Goal: Contribute content: Contribute content

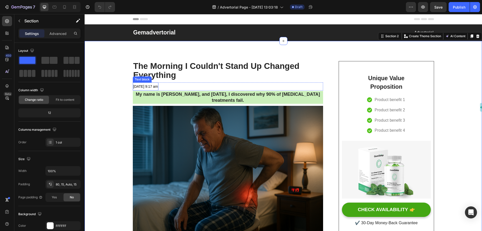
click at [154, 85] on span "[DATE] 9:17 am" at bounding box center [145, 86] width 25 height 4
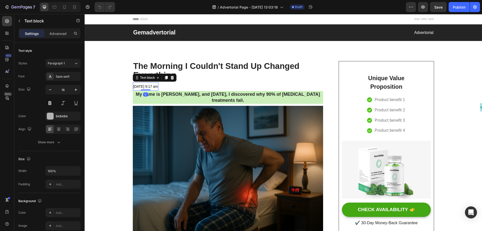
click at [154, 85] on span "[DATE] 9:17 am" at bounding box center [145, 86] width 25 height 4
click at [159, 87] on div "[DATE] 9:17 am" at bounding box center [146, 86] width 26 height 8
click at [158, 87] on span "[DATE] 9:17 am" at bounding box center [145, 86] width 25 height 4
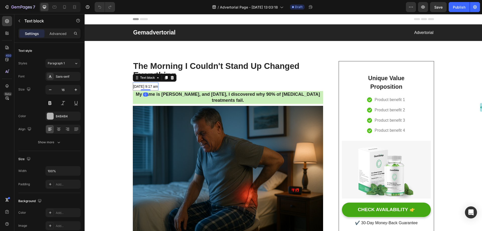
drag, startPoint x: 146, startPoint y: 87, endPoint x: 149, endPoint y: 87, distance: 2.8
click at [146, 87] on span "[DATE] 9:17 am" at bounding box center [145, 86] width 25 height 4
click at [158, 87] on span "[DATE] 9:17 am" at bounding box center [145, 86] width 25 height 4
click at [158, 86] on span "[DATE] 9:17 am" at bounding box center [145, 86] width 25 height 4
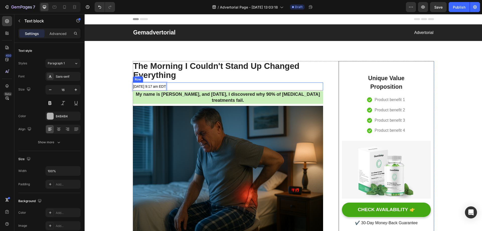
click at [192, 83] on div "May 01 2023 at 9:17 am EDT Text block 0 Text block Row" at bounding box center [228, 86] width 190 height 8
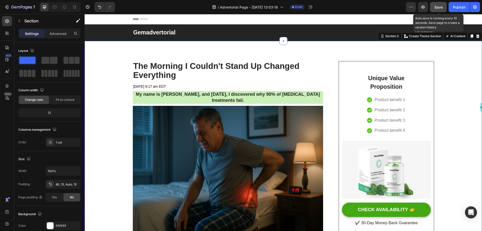
click at [438, 6] on span "Save" at bounding box center [438, 7] width 8 height 4
click at [379, 80] on p "Unique Value Proposition" at bounding box center [385, 82] width 43 height 17
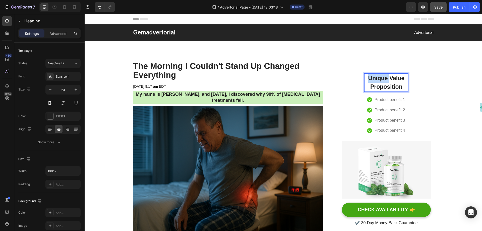
click at [379, 80] on p "Unique Value Proposition" at bounding box center [385, 82] width 43 height 17
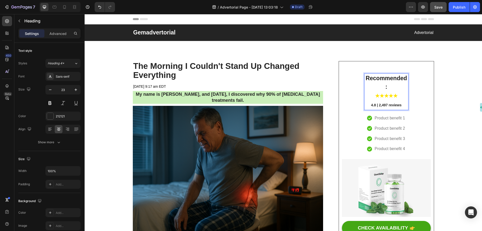
click at [385, 89] on p "Recommended:" at bounding box center [385, 82] width 43 height 17
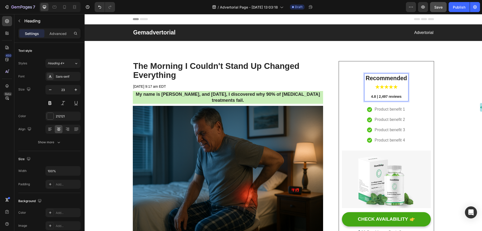
click at [391, 92] on p "4.8 | 2,497 reviews" at bounding box center [385, 96] width 43 height 10
click at [376, 92] on p "4.8 | 2,497 reviews" at bounding box center [385, 96] width 43 height 10
click at [423, 95] on div "Recommended ★★★★★ 4.8 | 2,497 reviews Heading 16 Icon Product benefit 1 Text bl…" at bounding box center [386, 151] width 89 height 169
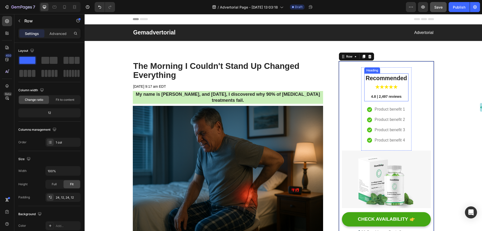
click at [393, 90] on p "⁠⁠⁠⁠⁠⁠⁠ Recommended ★★★★★ 4.8 | 2,497 reviews" at bounding box center [385, 87] width 43 height 27
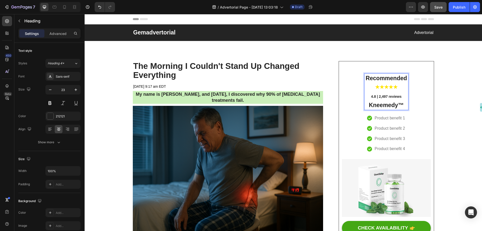
click at [396, 104] on strong "Kneemedy™" at bounding box center [385, 105] width 35 height 7
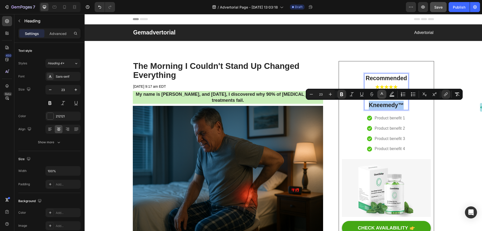
click at [383, 94] on icon "Editor contextual toolbar" at bounding box center [381, 94] width 5 height 5
type input "212121"
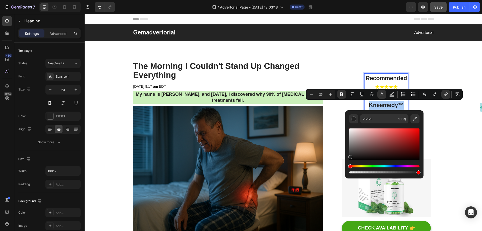
click at [376, 165] on div "Editor contextual toolbar" at bounding box center [384, 150] width 70 height 47
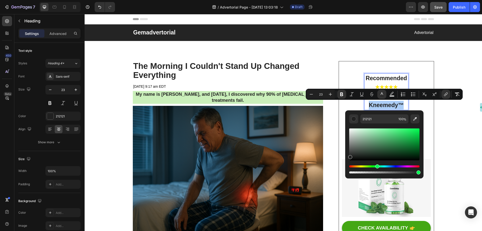
click at [376, 166] on div "Hue" at bounding box center [384, 166] width 70 height 2
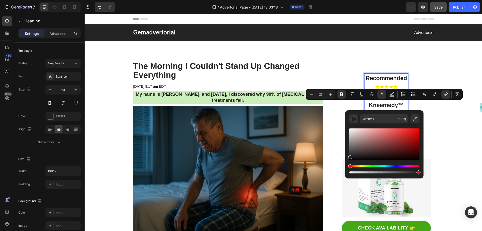
click at [381, 166] on div "Hue" at bounding box center [384, 166] width 70 height 2
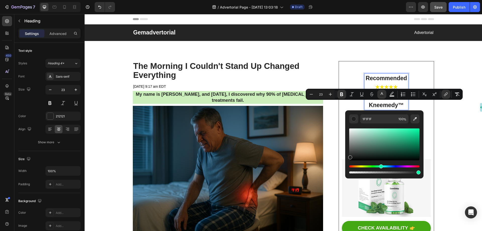
click at [380, 166] on div "Hue" at bounding box center [384, 166] width 70 height 2
click at [414, 137] on div "Editor contextual toolbar" at bounding box center [384, 144] width 70 height 32
type input "0EB77C"
click at [350, 68] on div "Recommended ★★★★★ 4.8 | 2,497 reviews Kneemedy™ Heading 16 Icon Product benefit…" at bounding box center [386, 156] width 89 height 178
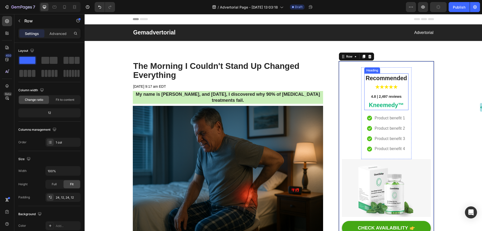
click at [387, 107] on strong "Kneemedy™" at bounding box center [385, 105] width 35 height 7
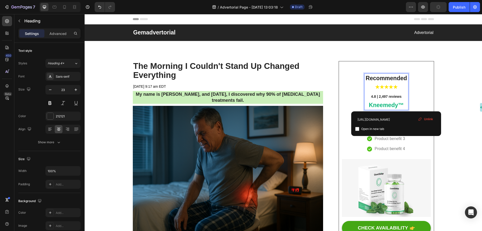
click at [393, 105] on strong "Kneemedy™" at bounding box center [385, 105] width 35 height 7
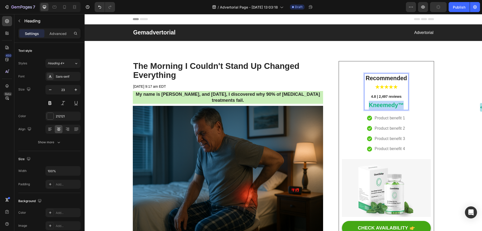
click at [393, 105] on strong "Kneemedy™" at bounding box center [385, 105] width 35 height 7
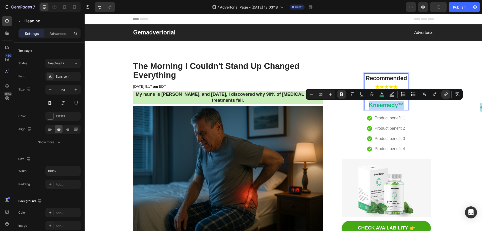
click at [399, 104] on strong "Kneemedy™" at bounding box center [385, 105] width 35 height 7
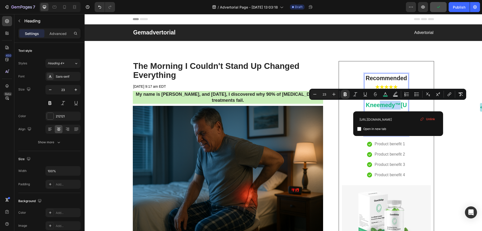
drag, startPoint x: 396, startPoint y: 105, endPoint x: 378, endPoint y: 105, distance: 17.8
click at [382, 106] on strong "Kneemedy™https://shop.treatmedy.com/kneemedy/ps?fbclid=IwY2xjawNDbOxleHRuA2FlbQ…" at bounding box center [386, 118] width 42 height 33
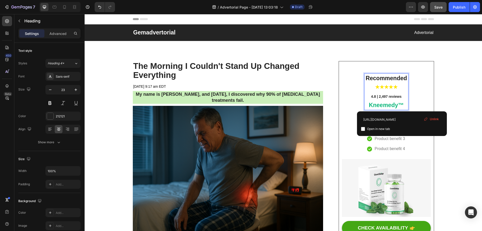
click at [379, 106] on strong "Kneemedy™" at bounding box center [385, 105] width 35 height 7
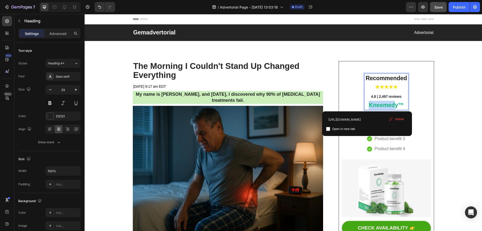
drag, startPoint x: 367, startPoint y: 105, endPoint x: 393, endPoint y: 106, distance: 25.9
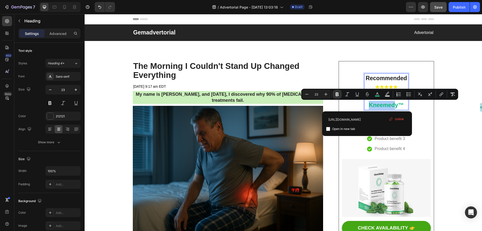
click at [401, 120] on span "Unlink" at bounding box center [399, 119] width 9 height 5
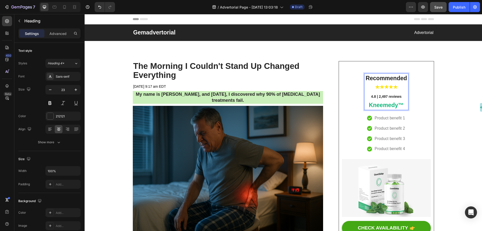
click at [395, 103] on strong "y™" at bounding box center [399, 105] width 9 height 7
click at [398, 103] on strong "y™" at bounding box center [399, 105] width 9 height 7
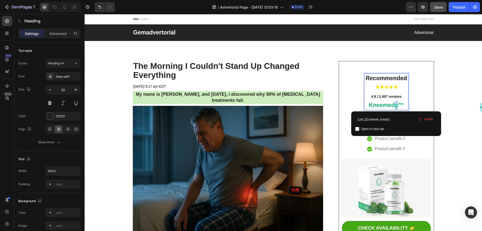
click at [398, 103] on strong "y™" at bounding box center [399, 105] width 9 height 7
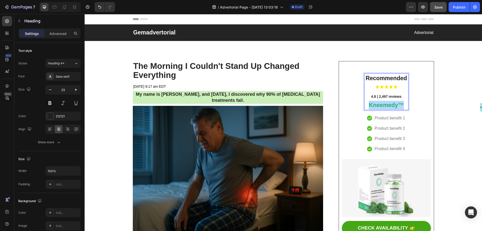
click at [398, 103] on strong "y™" at bounding box center [399, 105] width 9 height 7
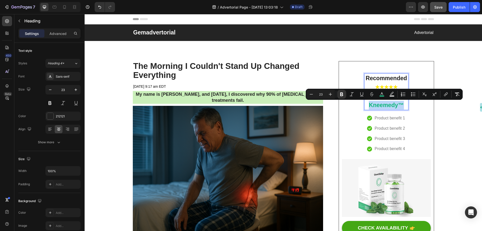
click at [386, 105] on strong "Kneemed" at bounding box center [381, 105] width 26 height 7
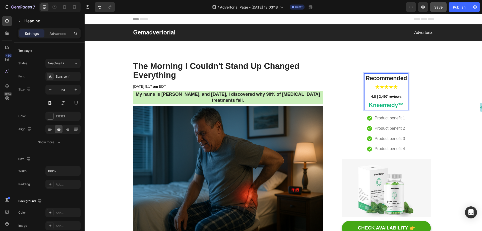
click at [395, 105] on strong "y™" at bounding box center [399, 105] width 9 height 7
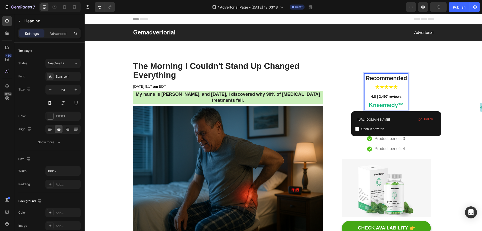
click at [424, 118] on span "Unlink" at bounding box center [428, 119] width 9 height 5
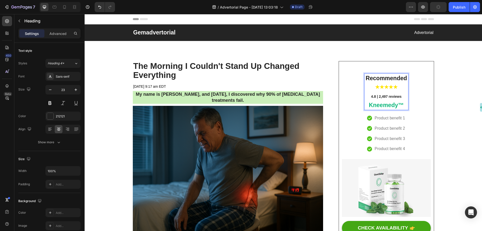
click at [390, 101] on p "Recommended ★★★★★ 4.8 | 2,497 reviews Kneemedy™" at bounding box center [385, 92] width 43 height 36
click at [391, 107] on strong "Kneemedy™" at bounding box center [385, 105] width 35 height 7
click at [385, 130] on p "Product benefit 2" at bounding box center [389, 128] width 30 height 7
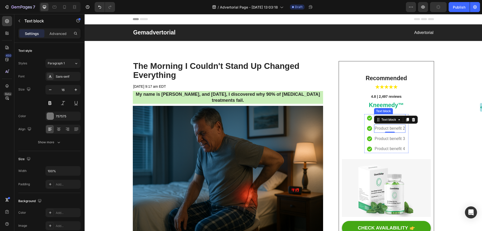
click at [381, 108] on div "Text block" at bounding box center [383, 111] width 19 height 6
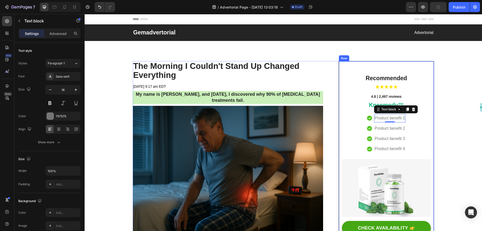
click at [418, 98] on div "⁠⁠⁠⁠⁠⁠⁠ Recommended ★★★★★ 4.8 | 2,497 reviews Kneemedy™ Heading Icon Product be…" at bounding box center [386, 156] width 89 height 178
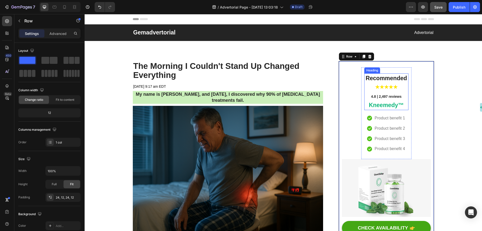
click at [387, 81] on strong "Recommended" at bounding box center [385, 78] width 41 height 7
click at [347, 88] on div "⁠⁠⁠⁠⁠⁠⁠ Recommended ★★★★★ 4.8 | 2,497 reviews Kneemedy™ Heading Icon Product be…" at bounding box center [386, 156] width 89 height 178
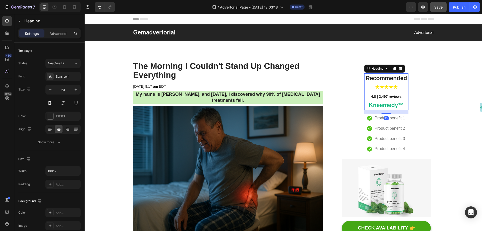
click at [385, 90] on p "⁠⁠⁠⁠⁠⁠⁠ Recommended ★★★★★ 4.8 | 2,497 reviews Kneemedy™" at bounding box center [385, 92] width 43 height 36
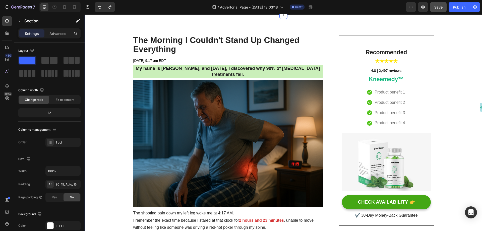
scroll to position [75, 0]
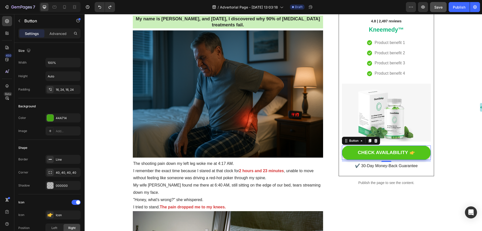
click at [383, 146] on button "CHECK AVAILABILITY" at bounding box center [386, 152] width 89 height 14
click at [395, 153] on div "CHECK AVAILABILITY" at bounding box center [382, 152] width 50 height 6
click at [395, 153] on p "CHECK AVAILABILITY" at bounding box center [382, 152] width 50 height 6
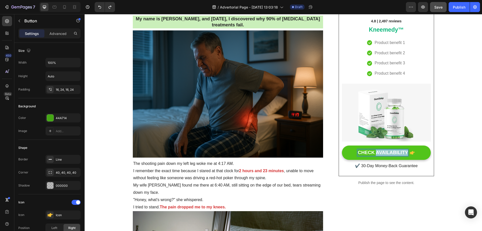
click at [395, 153] on p "CHECK AVAILABILITY" at bounding box center [382, 152] width 50 height 6
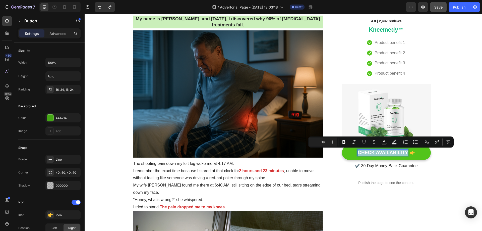
click at [420, 153] on button "CHECK AVAILABILITY" at bounding box center [386, 152] width 89 height 14
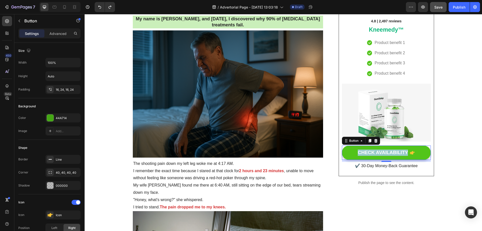
click at [344, 153] on button "CHECK AVAILABILITY" at bounding box center [386, 152] width 89 height 14
click at [394, 173] on div "Recommended ★★★★★ 4.8 | 2,497 reviews Kneemedy™ Heading Icon Product benefit 1 …" at bounding box center [385, 81] width 95 height 190
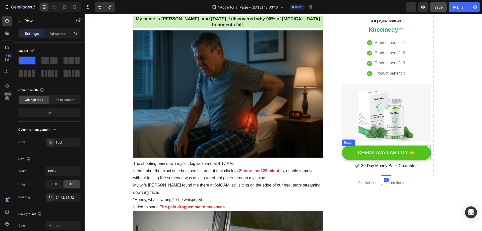
click at [349, 152] on button "CHECK AVAILABILITY" at bounding box center [386, 152] width 89 height 14
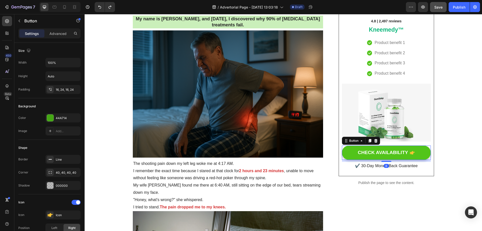
click at [349, 152] on button "CHECK AVAILABILITY" at bounding box center [386, 152] width 89 height 14
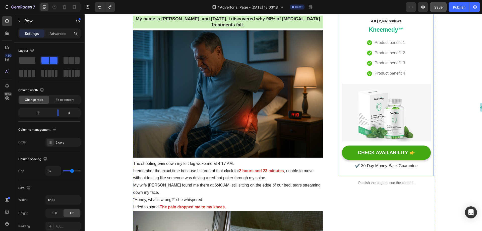
click at [409, 76] on div "Recommended ★★★★★ 4.8 | 2,497 reviews Kneemedy™ Heading Icon Product benefit 1 …" at bounding box center [386, 38] width 50 height 92
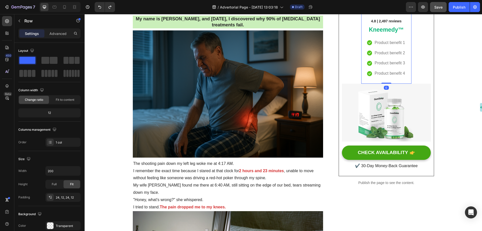
click at [413, 108] on img at bounding box center [386, 113] width 89 height 58
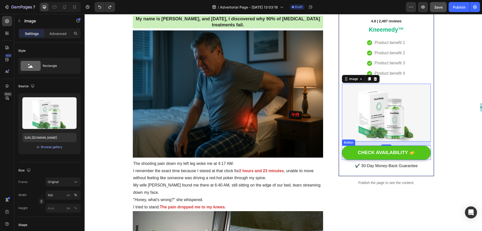
click at [349, 155] on button "CHECK AVAILABILITY" at bounding box center [386, 152] width 89 height 14
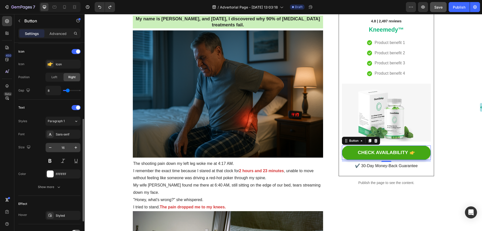
scroll to position [197, 0]
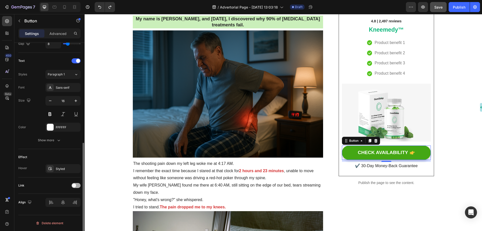
click at [76, 186] on div at bounding box center [75, 185] width 9 height 5
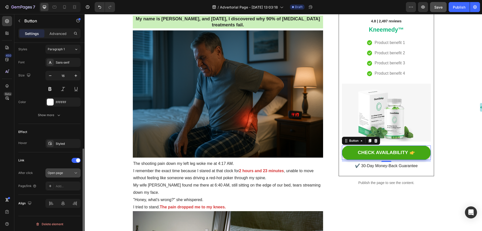
click at [61, 172] on span "Open page" at bounding box center [55, 173] width 15 height 4
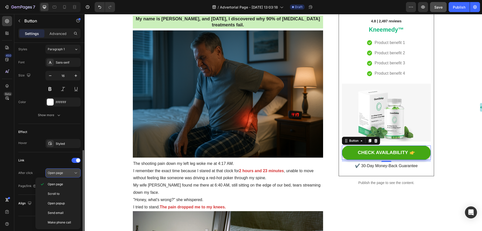
scroll to position [223, 0]
click at [56, 185] on span "Open page" at bounding box center [55, 184] width 15 height 5
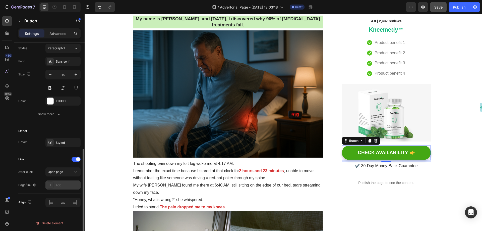
click at [61, 184] on div "Add..." at bounding box center [68, 185] width 24 height 5
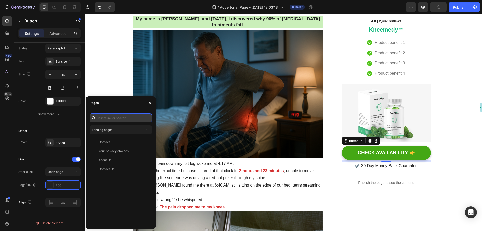
click at [113, 117] on input "text" at bounding box center [121, 117] width 62 height 9
click at [121, 117] on input "text" at bounding box center [121, 117] width 62 height 9
paste input "https://trytherion.com/products/smooththera%E2%84%A2-3-in-1-back-massager"
type input "https://trytherion.com/products/smooththera%E2%84%A2-3-in-1-back-massager"
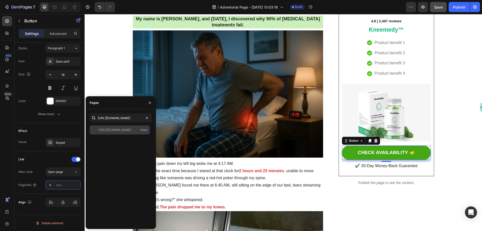
click at [127, 130] on div "https://trytherion.com/products/smooththera%E2%84%A2-3-in-1-back-massager" at bounding box center [115, 129] width 32 height 5
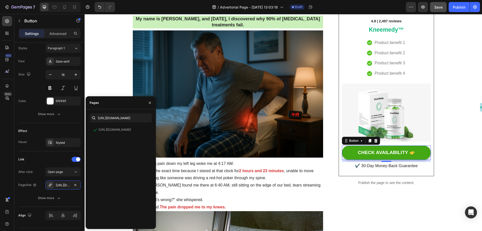
click at [125, 166] on div "https://trytherion.com/products/smooththera%E2%84%A2-3-in-1-back-massager View" at bounding box center [121, 174] width 62 height 99
click at [149, 101] on icon "button" at bounding box center [150, 103] width 4 height 4
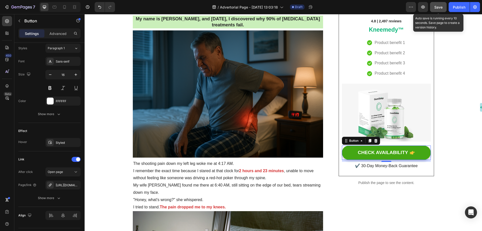
click at [440, 6] on span "Save" at bounding box center [438, 7] width 8 height 4
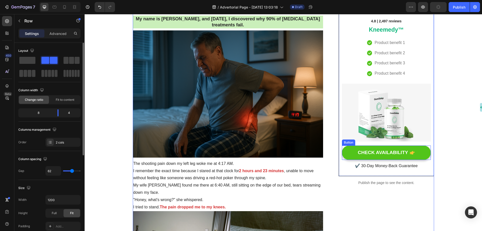
click at [421, 154] on link "CHECK AVAILABILITY" at bounding box center [386, 152] width 89 height 14
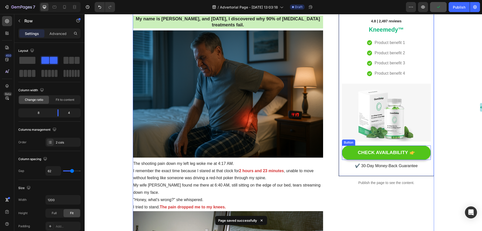
click at [349, 151] on link "CHECK AVAILABILITY" at bounding box center [386, 152] width 89 height 14
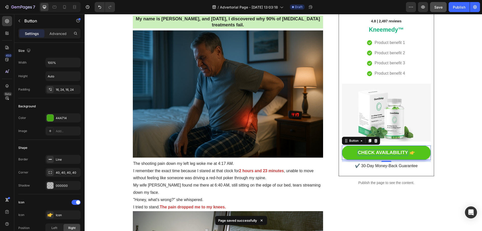
click at [382, 152] on div "CHECK AVAILABILITY" at bounding box center [382, 152] width 50 height 6
click at [350, 152] on link "CHECK AVAILABILITY" at bounding box center [386, 152] width 89 height 14
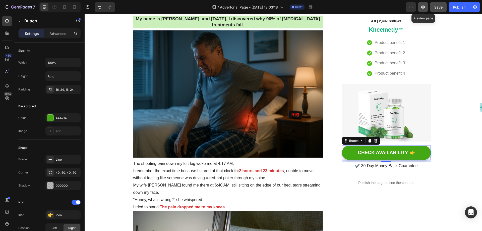
click at [424, 7] on icon "button" at bounding box center [422, 7] width 5 height 5
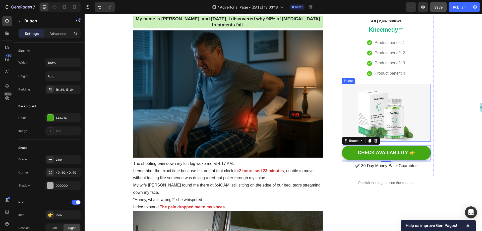
click at [382, 118] on img at bounding box center [386, 113] width 89 height 58
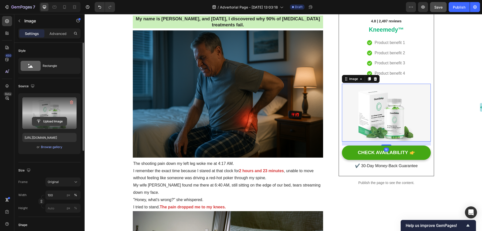
click at [49, 120] on input "file" at bounding box center [49, 121] width 35 height 9
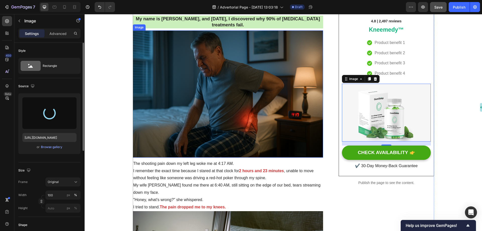
type input "https://cdn.shopify.com/s/files/1/0697/8401/0908/files/gempages_584645945988219…"
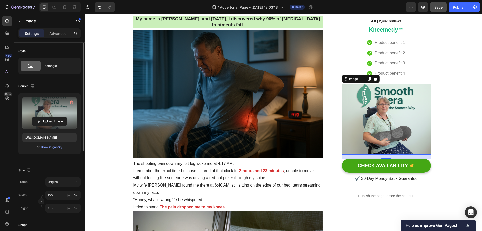
click at [397, 104] on img at bounding box center [386, 119] width 89 height 71
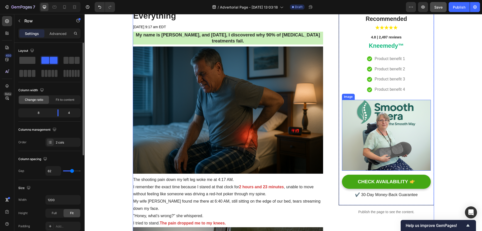
scroll to position [50, 0]
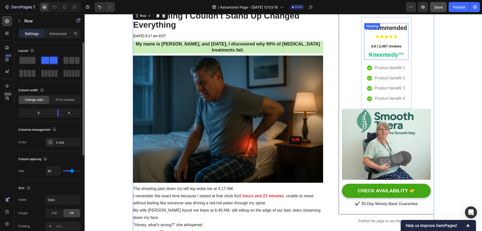
click at [389, 54] on strong "Kneemedy™" at bounding box center [385, 54] width 35 height 7
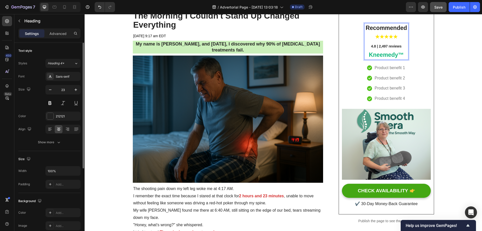
click at [400, 55] on strong "Kneemedy™" at bounding box center [385, 54] width 35 height 7
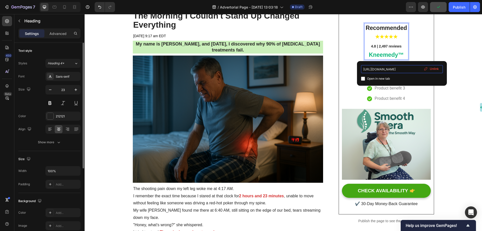
click at [393, 70] on input "https://shop.treatmedy.com/kneemedy/ps?fbclid=IwY2xjawNDbOxleHRuA2FlbQIxMQABHlf…" at bounding box center [402, 69] width 82 height 8
click at [425, 70] on icon at bounding box center [425, 70] width 2 height 2
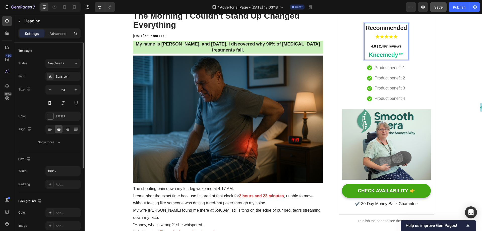
click at [393, 53] on strong "Kneemedy™" at bounding box center [385, 54] width 35 height 7
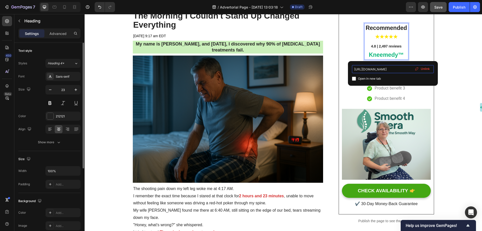
click at [369, 71] on input "https://shop.treatmedy.com/kneemedy/ps?fbclid=IwY2xjawNDbOxleHRuA2FlbQIxMQABHlf…" at bounding box center [393, 69] width 82 height 8
type textarea "shop"
click at [369, 71] on input "https://shop.treatmedy.com/kneemedy/ps?fbclid=IwY2xjawNDbOxleHRuA2FlbQIxMQABHlf…" at bounding box center [393, 69] width 82 height 8
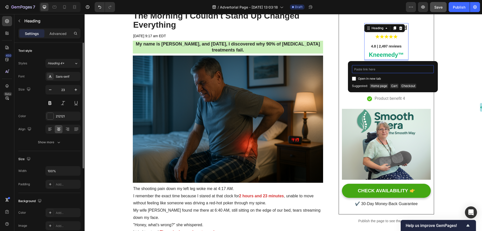
paste input "https://trytherion.com/products/smooththera%E2%84%A2-3-in-1-back-massager"
type input "https://trytherion.com/products/smooththera%E2%84%A2-3-in-1-back-massager"
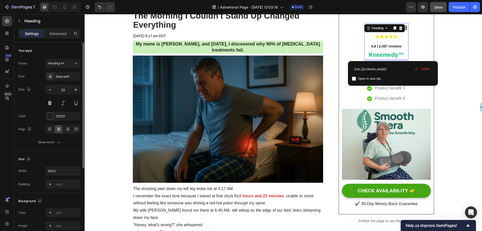
click at [398, 77] on div "Open in new tab" at bounding box center [393, 79] width 82 height 6
click at [378, 79] on span "Open in new tab" at bounding box center [369, 79] width 23 height 6
checkbox input "false"
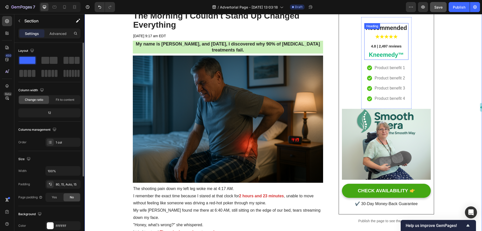
click at [383, 55] on strong "Kneemedy™" at bounding box center [385, 54] width 35 height 7
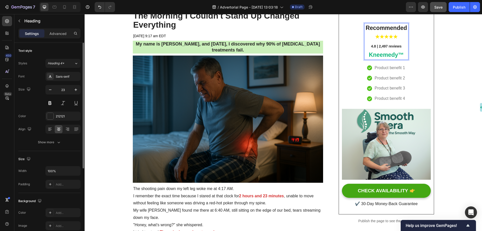
click at [381, 47] on span "4.8 | 2,497 reviews" at bounding box center [386, 46] width 30 height 4
click at [381, 46] on span "4.8 | 2,497 reviews" at bounding box center [386, 46] width 30 height 4
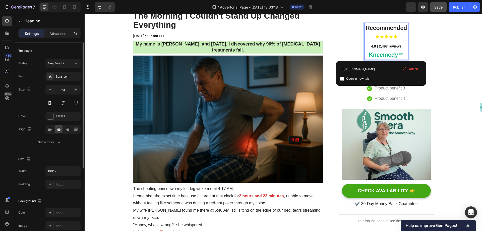
click at [379, 54] on strong "Kneemedy™" at bounding box center [385, 54] width 35 height 7
click at [411, 68] on span "Unlink" at bounding box center [413, 68] width 9 height 5
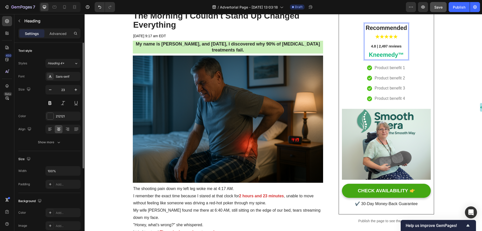
click at [384, 55] on strong "Kneemedy™" at bounding box center [385, 54] width 35 height 7
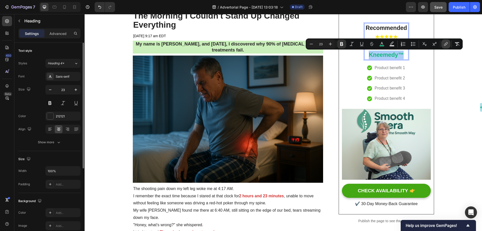
click at [447, 43] on icon "Editor contextual toolbar" at bounding box center [445, 43] width 5 height 5
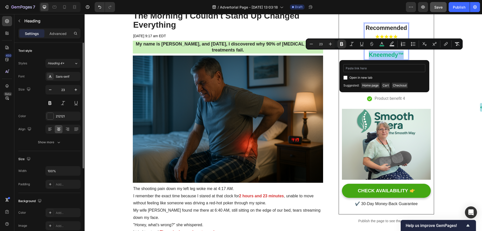
click at [387, 68] on input "Editor contextual toolbar" at bounding box center [384, 68] width 82 height 8
type input "https://trytherion.com/products/smooththera%E2%84%A2-3-in-1-back-massager"
click at [387, 78] on div "Open in new tab" at bounding box center [384, 78] width 82 height 6
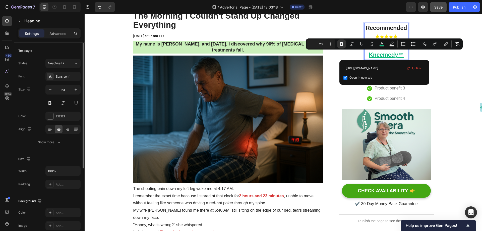
scroll to position [0, 0]
click at [363, 76] on span "Open in new tab" at bounding box center [360, 78] width 23 height 6
checkbox input "false"
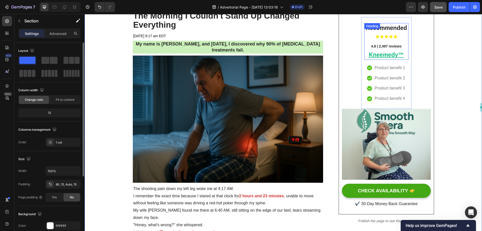
click at [394, 56] on u "Kneemedy™" at bounding box center [385, 54] width 35 height 7
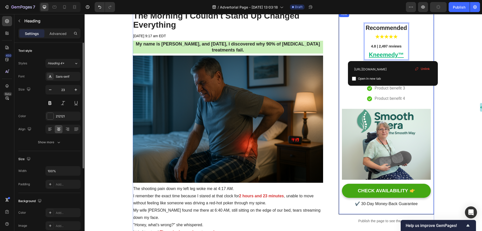
click at [424, 45] on div "Recommended ★★★★★ 4.8 | 2,497 reviews Kneemedy™ Heading 16 Icon Product benefit…" at bounding box center [386, 112] width 89 height 191
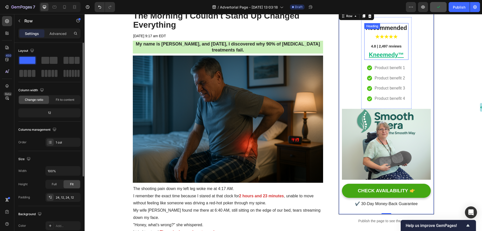
click at [389, 53] on u "Kneemedy™" at bounding box center [385, 54] width 35 height 7
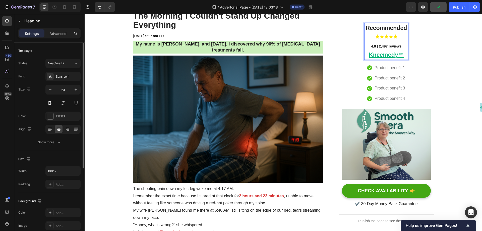
click at [397, 55] on u "Kneemedy™" at bounding box center [385, 54] width 35 height 7
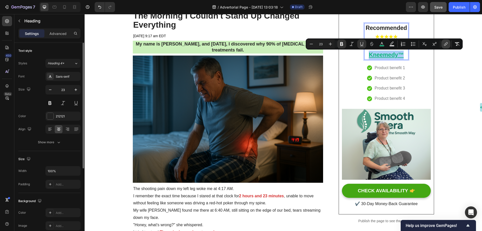
click at [446, 44] on icon "Editor contextual toolbar" at bounding box center [446, 43] width 2 height 3
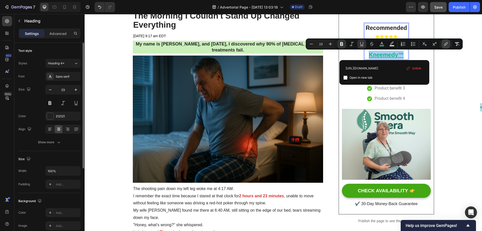
scroll to position [0, 61]
click at [408, 68] on icon "Editor contextual toolbar" at bounding box center [408, 68] width 4 height 4
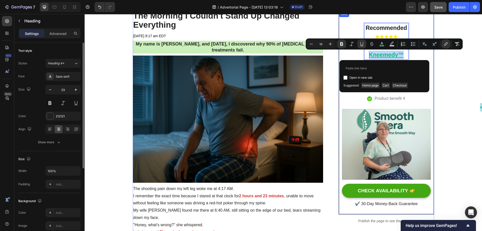
click at [346, 55] on div "Recommended ★★★★★ 4.8 | 2,497 reviews Kneemedy™ Heading 16 Icon Product benefit…" at bounding box center [386, 112] width 89 height 191
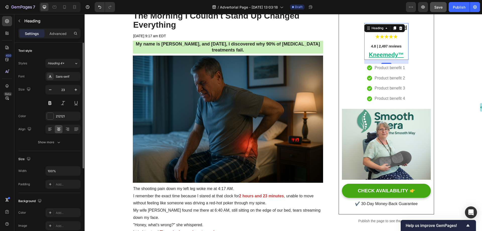
click at [397, 56] on u "Kneemedy™" at bounding box center [385, 54] width 35 height 7
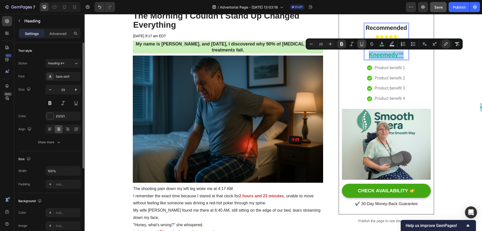
click at [361, 45] on icon "Editor contextual toolbar" at bounding box center [361, 44] width 3 height 4
click at [396, 57] on strong "Kneemedy™" at bounding box center [385, 54] width 35 height 7
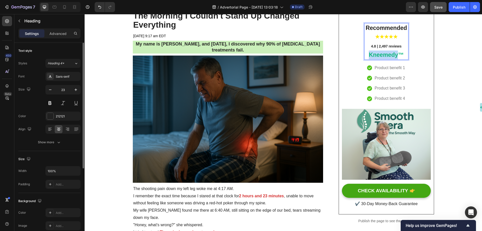
click at [396, 57] on strong "Kneemedy™" at bounding box center [385, 54] width 35 height 7
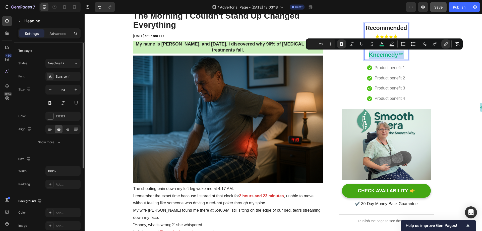
click at [396, 56] on strong "Kneemedy™" at bounding box center [385, 54] width 35 height 7
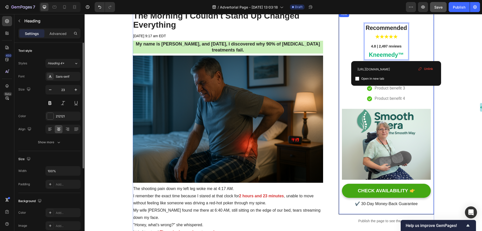
click at [344, 50] on div "Recommended ★★★★★ 4.8 | 2,497 reviews Kneemedy™ Heading 16 Icon Product benefit…" at bounding box center [386, 112] width 89 height 191
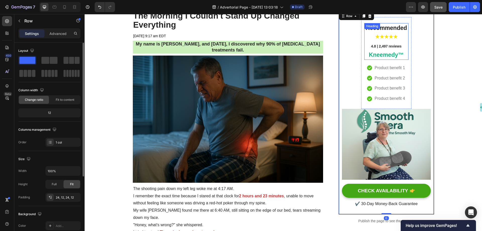
click at [384, 41] on p "⁠⁠⁠⁠⁠⁠⁠ Recommended ★★★★★ 4.8 | 2,497 reviews Kneemedy™" at bounding box center [385, 42] width 43 height 36
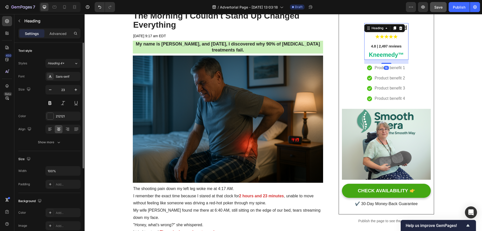
scroll to position [25, 0]
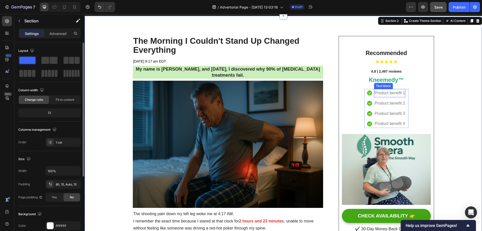
click at [381, 90] on p "Product benefit 1" at bounding box center [389, 92] width 30 height 7
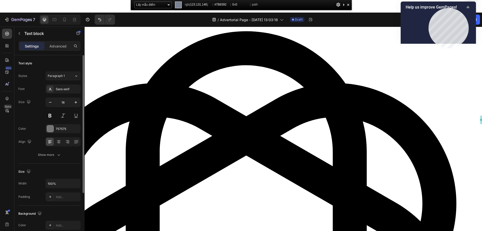
click at [468, 8] on icon "Show survey - Help us improve GemPages!" at bounding box center [467, 7] width 3 height 2
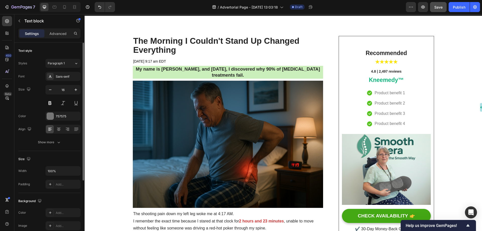
click at [348, 4] on div "/ Advertorial Page - Sep 26, 13:03:18 Draft" at bounding box center [262, 7] width 287 height 10
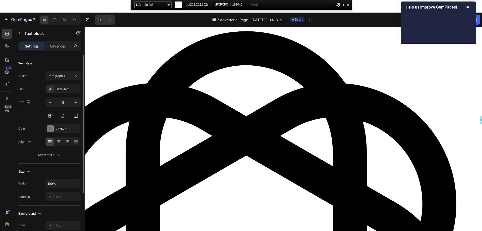
click at [348, 5] on div at bounding box center [347, 5] width 5 height 6
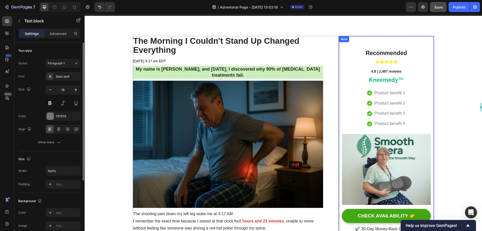
scroll to position [0, 0]
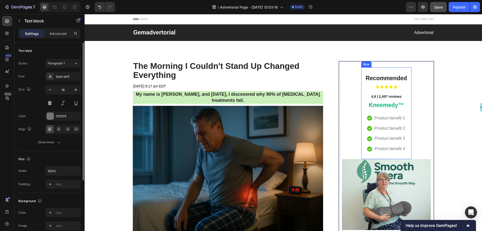
click at [387, 78] on strong "Recommended" at bounding box center [385, 78] width 41 height 7
click at [385, 87] on span "★★★★★" at bounding box center [386, 87] width 23 height 6
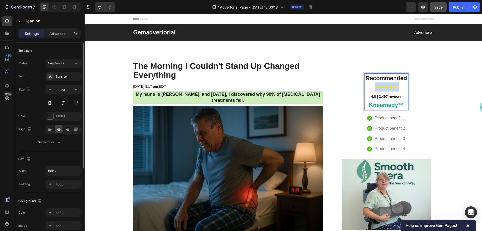
click at [385, 87] on span "★★★★★" at bounding box center [386, 87] width 23 height 6
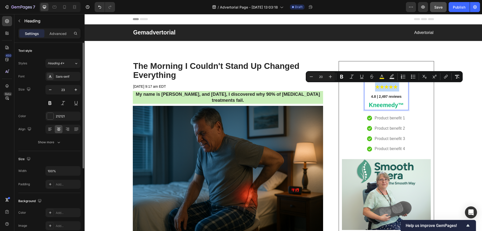
type input "14"
click at [393, 92] on p "Recommended ★★★★★ 4.8 | 2,497 reviews Kneemedy™" at bounding box center [385, 92] width 43 height 36
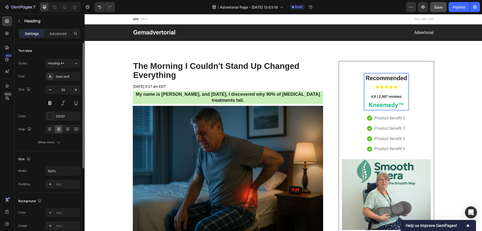
click at [398, 106] on strong "Kneemedy™" at bounding box center [385, 105] width 35 height 7
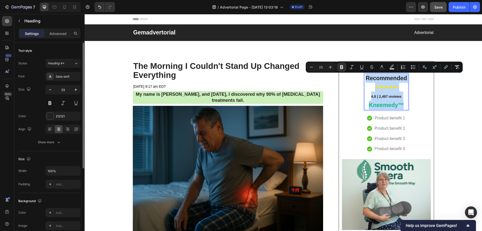
drag, startPoint x: 398, startPoint y: 106, endPoint x: 362, endPoint y: 77, distance: 46.2
click at [364, 77] on h2 "Recommended ★★★★★ 4.8 | 2,497 reviews Kneemedy™" at bounding box center [386, 91] width 44 height 37
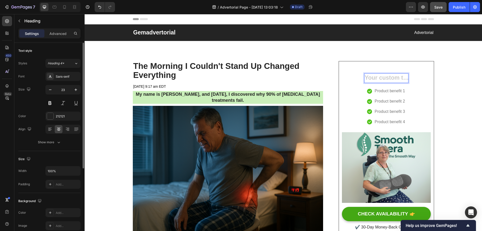
click at [383, 78] on h2 "Rich Text Editor. Editing area: main" at bounding box center [386, 78] width 44 height 10
click at [418, 79] on div "Heading 16 Icon Product benefit 1 Text block Icon Product benefit 2 Text block …" at bounding box center [386, 149] width 89 height 164
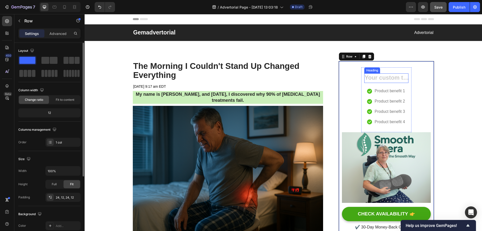
click at [381, 79] on h2 "Rich Text Editor. Editing area: main" at bounding box center [386, 78] width 44 height 10
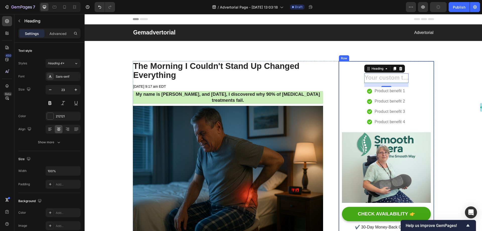
click at [416, 80] on div "Heading 16 Icon Product benefit 1 Text block Icon Product benefit 2 Text block …" at bounding box center [386, 149] width 89 height 164
click at [381, 76] on p "Rich Text Editor. Editing area: main" at bounding box center [385, 78] width 43 height 9
click at [382, 68] on div "Heading" at bounding box center [377, 68] width 14 height 5
click at [381, 69] on div "Heading" at bounding box center [377, 68] width 14 height 5
click at [416, 87] on div "Heading 16 Icon Product benefit 1 Text block Icon Product benefit 2 Text block …" at bounding box center [386, 149] width 89 height 164
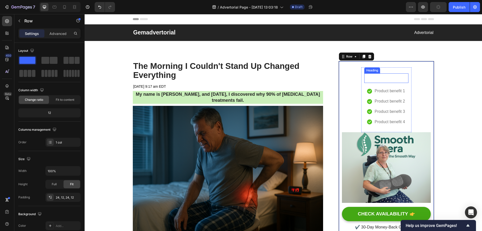
click at [379, 75] on p "Rich Text Editor. Editing area: main" at bounding box center [385, 78] width 43 height 9
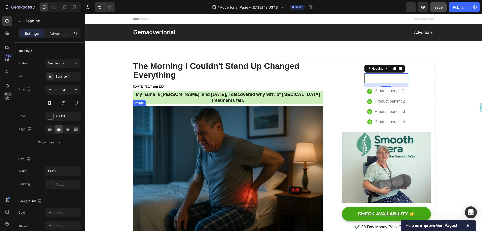
click at [191, 141] on img at bounding box center [228, 169] width 190 height 127
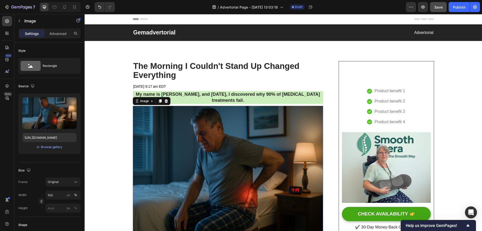
click at [286, 129] on img at bounding box center [228, 169] width 190 height 127
click at [385, 88] on p "Product benefit 1" at bounding box center [389, 90] width 30 height 7
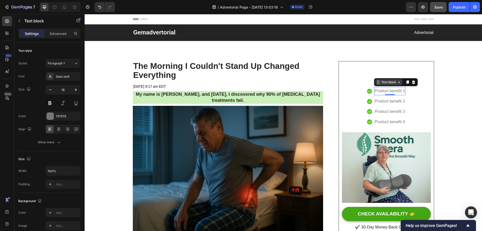
click at [391, 83] on div "Text block" at bounding box center [388, 82] width 17 height 5
click at [392, 83] on div "Text block" at bounding box center [388, 82] width 17 height 5
click at [376, 83] on icon at bounding box center [378, 82] width 4 height 4
click at [359, 82] on div "Heading Icon Product benefit 1 Text block 0 Icon Product benefit 2 Text block I…" at bounding box center [386, 149] width 89 height 164
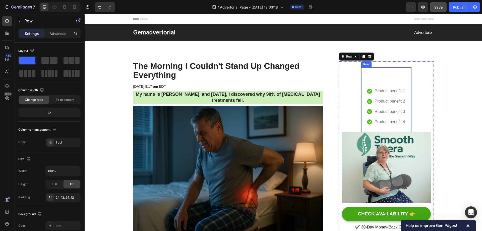
click at [388, 72] on div "Heading Icon Product benefit 1 Text block Icon Product benefit 2 Text block Ico…" at bounding box center [386, 99] width 50 height 65
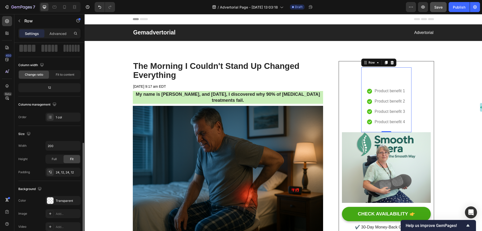
scroll to position [75, 0]
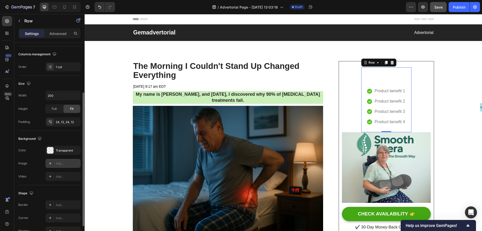
click at [50, 162] on icon at bounding box center [50, 163] width 3 height 3
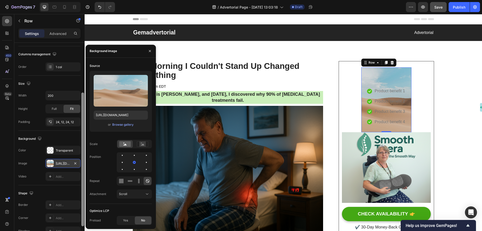
click at [75, 163] on icon "button" at bounding box center [75, 163] width 2 height 2
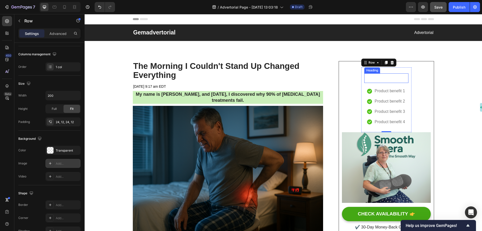
click at [392, 82] on p "Rich Text Editor. Editing area: main" at bounding box center [385, 78] width 43 height 9
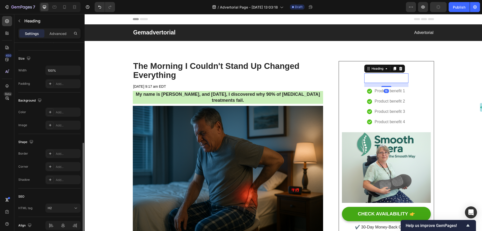
scroll to position [123, 0]
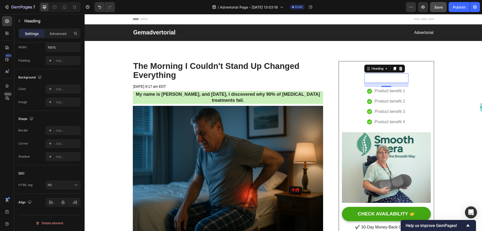
click at [64, 76] on div "Background" at bounding box center [49, 77] width 62 height 8
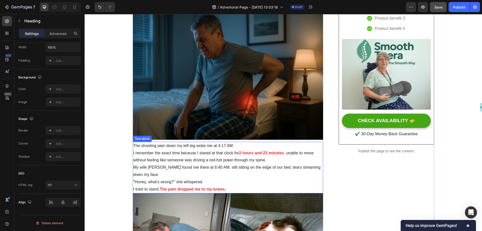
scroll to position [50, 0]
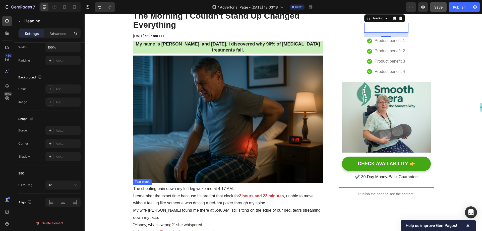
click at [184, 111] on img at bounding box center [228, 118] width 190 height 127
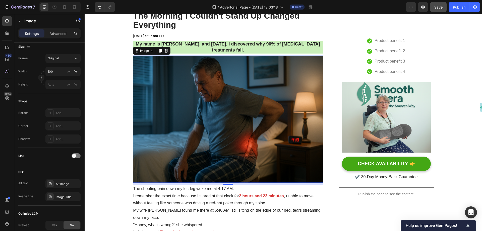
scroll to position [0, 0]
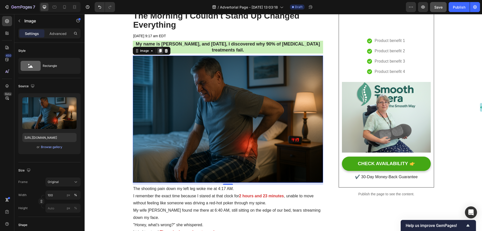
click at [159, 51] on icon at bounding box center [160, 51] width 3 height 4
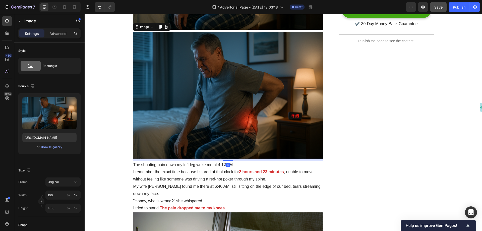
click at [233, 96] on img at bounding box center [228, 95] width 190 height 127
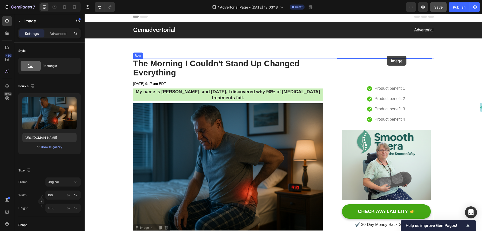
scroll to position [2, 0]
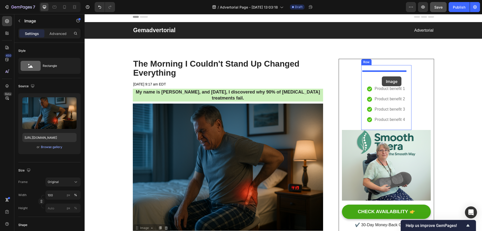
drag, startPoint x: 275, startPoint y: 127, endPoint x: 382, endPoint y: 76, distance: 118.5
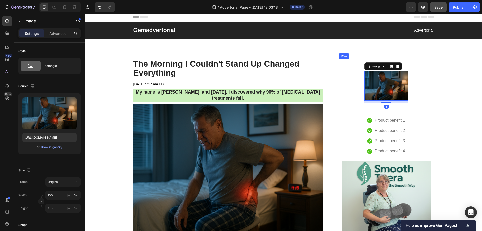
click at [421, 90] on div "Image 8 Heading Icon Product benefit 1 Text block Icon Product benefit 2 Text b…" at bounding box center [386, 162] width 89 height 195
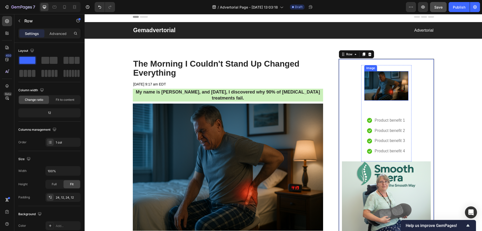
click at [387, 86] on img at bounding box center [386, 85] width 44 height 29
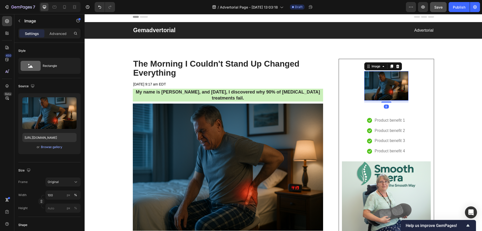
click at [380, 85] on img at bounding box center [386, 85] width 44 height 29
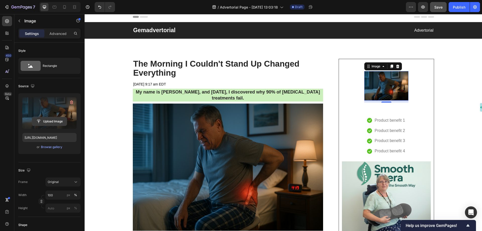
click at [50, 119] on input "file" at bounding box center [49, 121] width 35 height 9
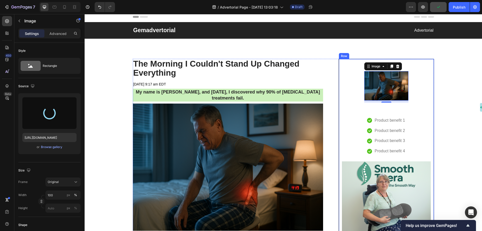
type input "https://cdn.shopify.com/s/files/1/0697/8401/0908/files/gempages_584645945988219…"
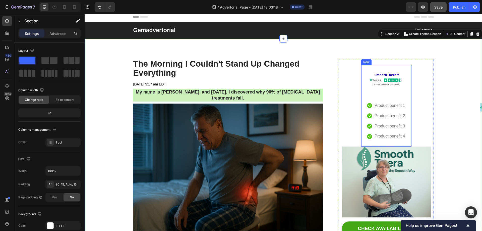
click at [389, 79] on img at bounding box center [386, 78] width 44 height 15
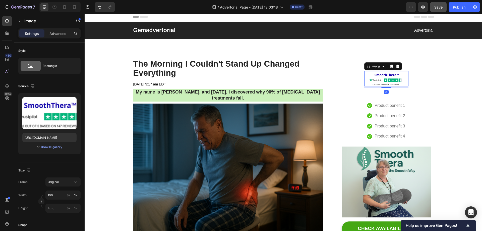
click at [399, 78] on img at bounding box center [386, 78] width 44 height 15
click at [403, 74] on img at bounding box center [386, 78] width 44 height 15
click at [391, 96] on p "Rich Text Editor. Editing area: main" at bounding box center [385, 92] width 43 height 9
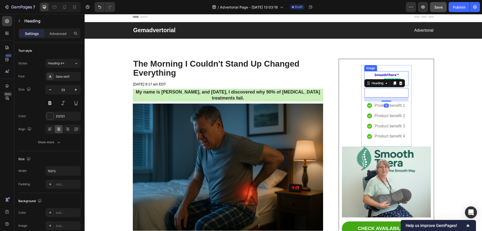
click at [385, 75] on img at bounding box center [386, 78] width 44 height 15
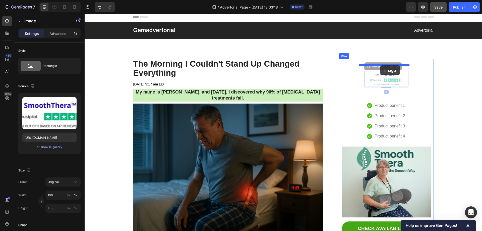
drag, startPoint x: 385, startPoint y: 74, endPoint x: 380, endPoint y: 65, distance: 9.9
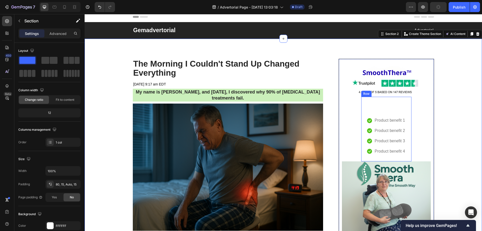
click at [383, 101] on div "Heading Icon Product benefit 1 Text block Icon Product benefit 2 Text block Ico…" at bounding box center [386, 129] width 50 height 65
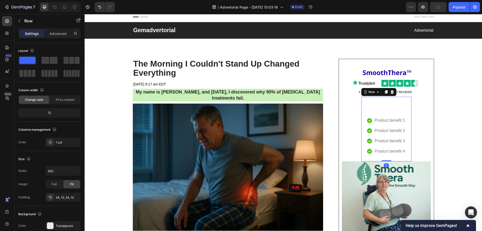
click at [390, 112] on div "Heading Icon Product benefit 1 Text block Icon Product benefit 2 Text block Ico…" at bounding box center [386, 129] width 44 height 53
click at [377, 111] on p "Rich Text Editor. Editing area: main" at bounding box center [385, 107] width 43 height 9
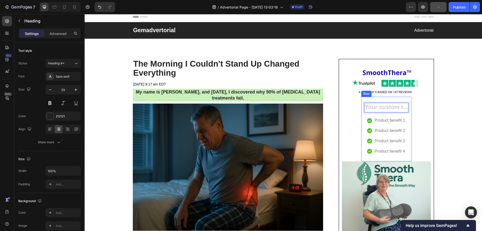
click at [391, 114] on div "Heading 16 Icon Product benefit 1 Text block Icon Product benefit 2 Text block …" at bounding box center [386, 129] width 44 height 53
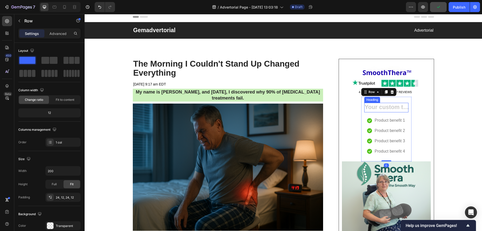
click at [388, 107] on h2 "Rich Text Editor. Editing area: main" at bounding box center [386, 108] width 44 height 10
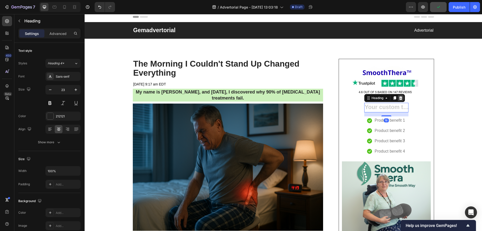
click at [399, 98] on icon at bounding box center [400, 98] width 3 height 4
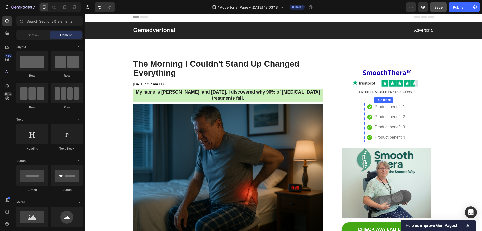
click at [389, 82] on img at bounding box center [386, 80] width 89 height 30
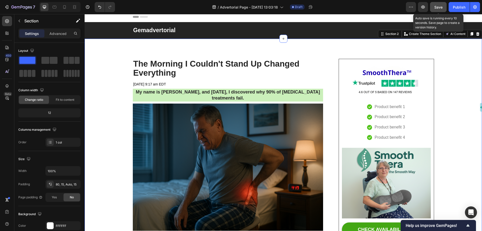
click at [438, 6] on span "Save" at bounding box center [438, 7] width 8 height 4
click at [425, 9] on icon "button" at bounding box center [422, 7] width 5 height 5
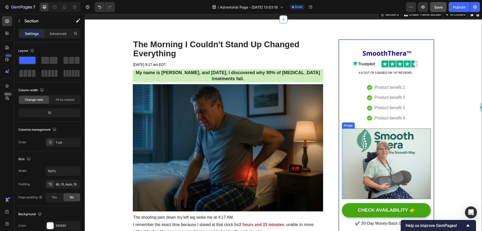
scroll to position [27, 0]
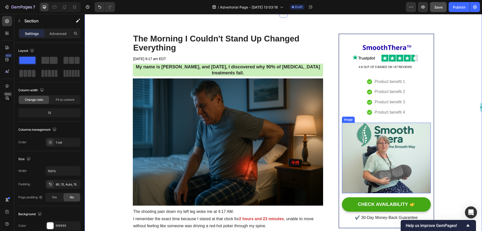
click at [398, 156] on img at bounding box center [386, 157] width 89 height 71
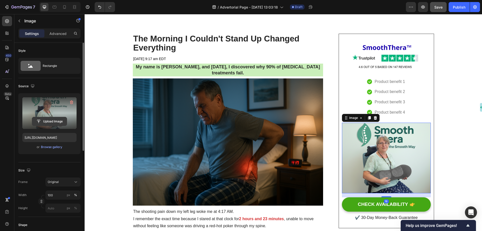
click at [53, 121] on input "file" at bounding box center [49, 121] width 35 height 9
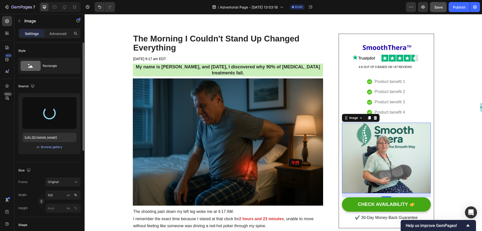
type input "https://cdn.shopify.com/s/files/1/0697/8401/0908/files/gempages_584645945988219…"
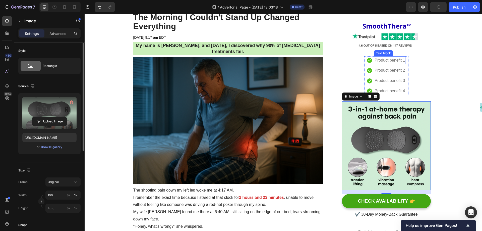
scroll to position [78, 0]
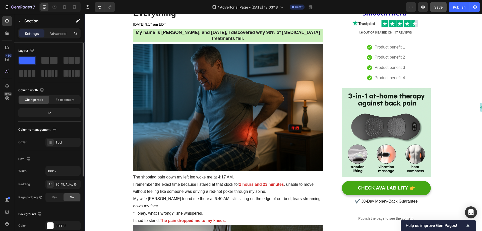
scroll to position [27, 0]
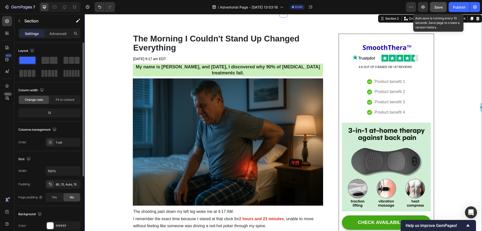
click at [437, 7] on span "Save" at bounding box center [438, 7] width 8 height 4
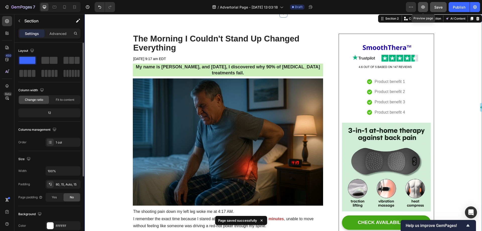
click at [425, 10] on button "button" at bounding box center [423, 7] width 10 height 10
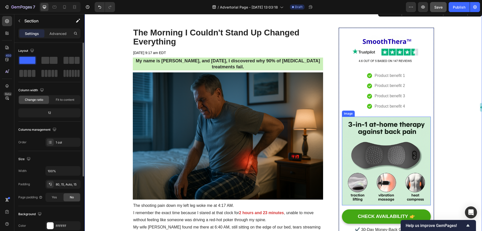
scroll to position [78, 0]
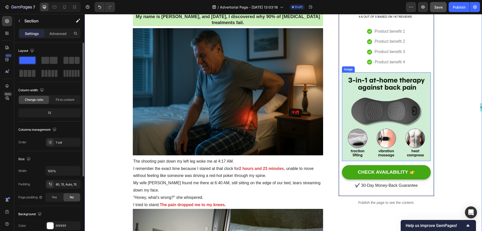
click at [389, 115] on img at bounding box center [386, 116] width 89 height 89
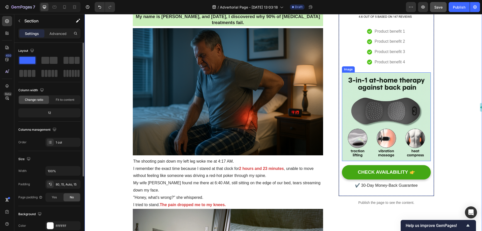
click at [375, 102] on img at bounding box center [386, 116] width 89 height 89
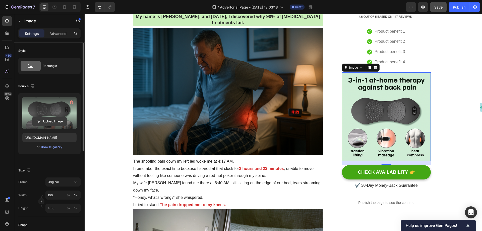
click at [49, 121] on input "file" at bounding box center [49, 121] width 35 height 9
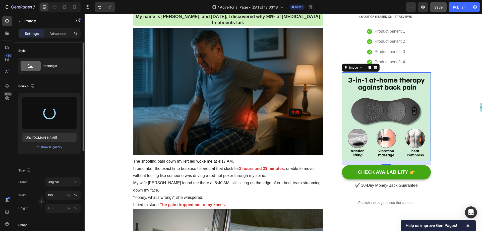
type input "https://cdn.shopify.com/s/files/1/0697/8401/0908/files/gempages_584645945988219…"
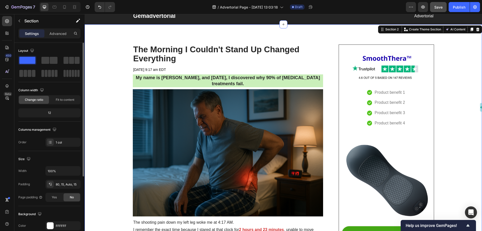
scroll to position [50, 0]
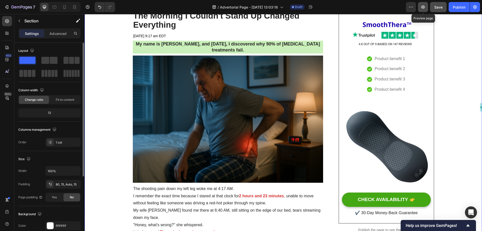
click at [424, 8] on icon "button" at bounding box center [423, 7] width 4 height 3
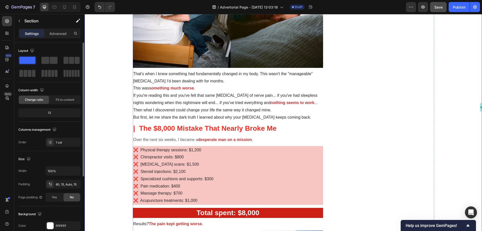
scroll to position [376, 0]
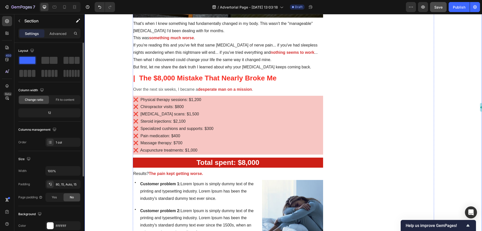
click at [228, 128] on p "❌ Specialized cushions and supports: $300" at bounding box center [227, 128] width 189 height 7
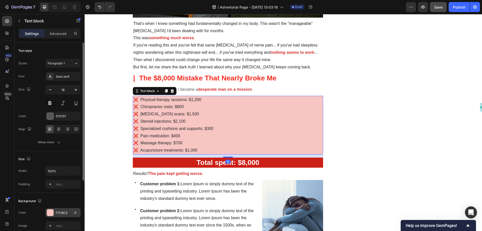
click at [51, 212] on div at bounding box center [50, 212] width 7 height 7
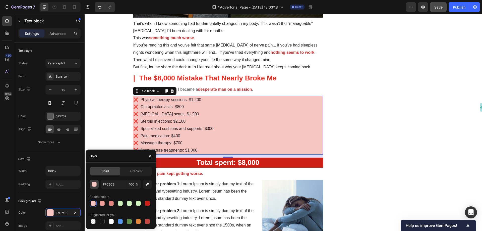
click at [95, 183] on div "button" at bounding box center [94, 184] width 5 height 5
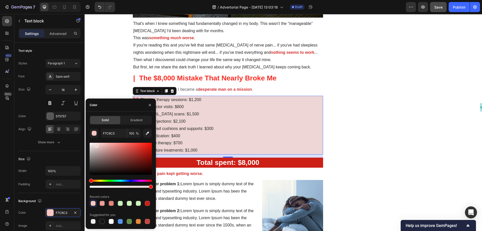
drag, startPoint x: 103, startPoint y: 144, endPoint x: 111, endPoint y: 51, distance: 93.4
click at [96, 144] on div at bounding box center [97, 145] width 4 height 4
type input "EDD6D5"
click at [197, 63] on p "Then what I discovered could change your life the same way it changed mine." at bounding box center [227, 59] width 189 height 7
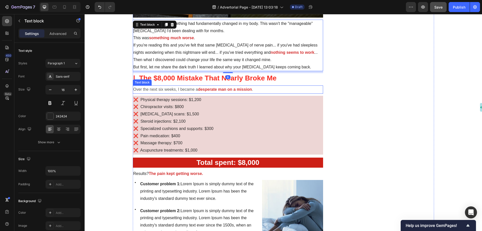
click at [291, 86] on p "Over the next six weeks, I became a desperate man on a mission ." at bounding box center [227, 89] width 189 height 7
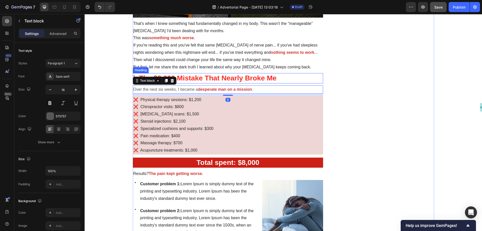
click at [292, 80] on h2 "| The $8,000 Mistake That Nearly Broke Me" at bounding box center [228, 78] width 190 height 10
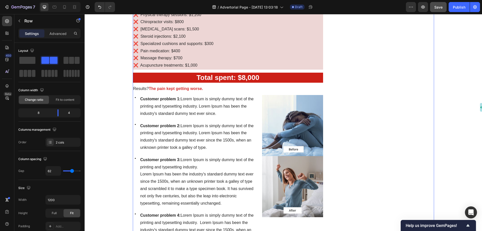
scroll to position [477, 0]
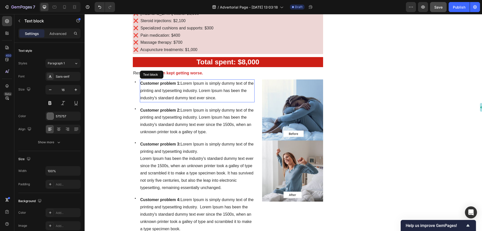
click at [214, 90] on span "Customer problem 1: Lorem Ipsum is simply dummy text of the printing and typese…" at bounding box center [196, 90] width 113 height 19
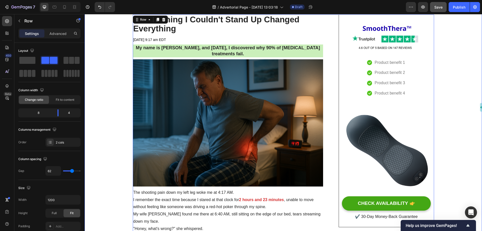
scroll to position [100, 0]
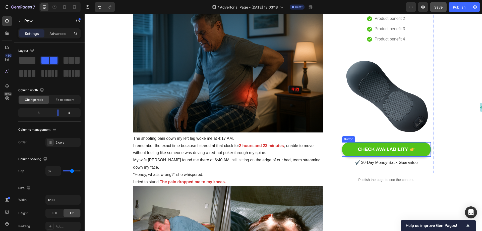
click at [418, 151] on link "CHECK AVAILABILITY" at bounding box center [386, 149] width 89 height 14
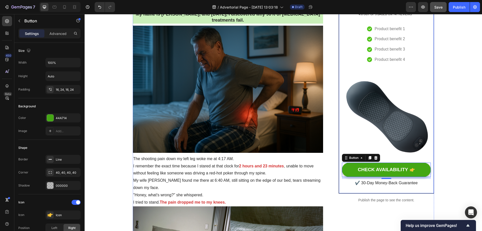
scroll to position [75, 0]
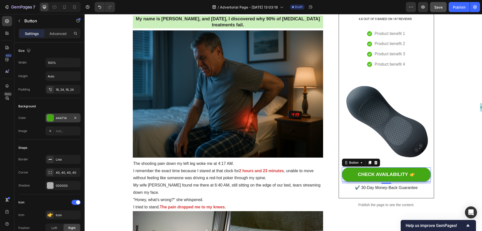
click at [59, 116] on div "44A714" at bounding box center [63, 118] width 15 height 5
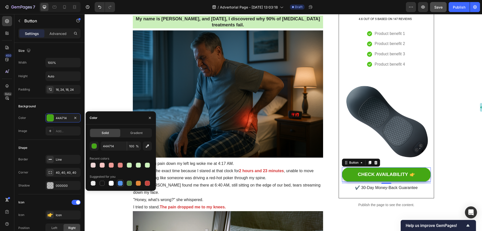
click at [121, 184] on div at bounding box center [120, 182] width 5 height 5
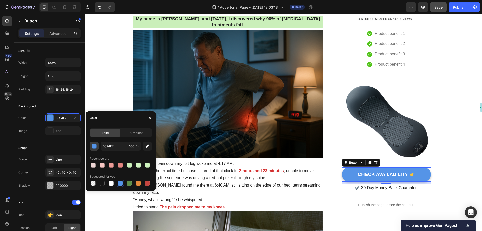
click at [93, 146] on div "button" at bounding box center [94, 145] width 5 height 5
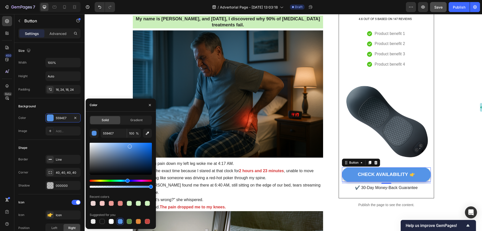
click at [133, 149] on div at bounding box center [121, 158] width 62 height 32
click at [139, 147] on div at bounding box center [121, 158] width 62 height 32
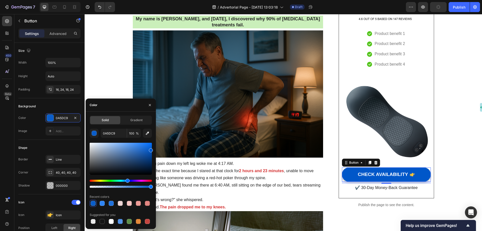
type input "0057C9"
drag, startPoint x: 144, startPoint y: 146, endPoint x: 87, endPoint y: 132, distance: 58.8
click at [153, 149] on div "Solid Gradient 0057C9 100 % Recent colors Suggested for you" at bounding box center [121, 169] width 70 height 109
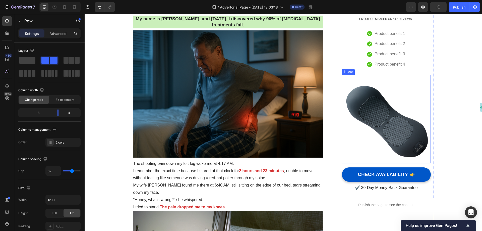
click at [388, 106] on img at bounding box center [386, 119] width 89 height 89
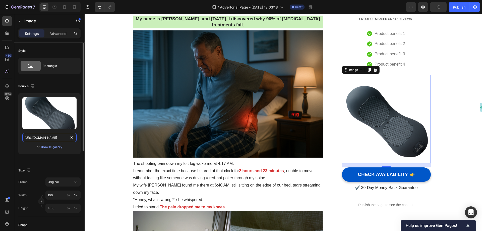
click at [52, 137] on input "https://cdn.shopify.com/s/files/1/0697/8401/0908/files/gempages_584645945988219…" at bounding box center [49, 137] width 54 height 9
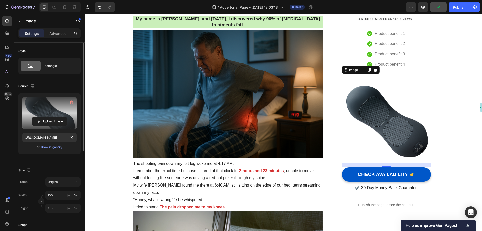
click at [61, 114] on label at bounding box center [49, 113] width 54 height 32
click at [61, 117] on input "file" at bounding box center [49, 121] width 35 height 9
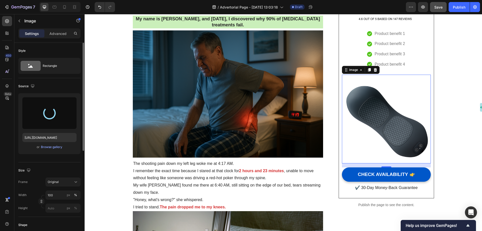
type input "https://cdn.shopify.com/s/files/1/0697/8401/0908/files/gempages_584645945988219…"
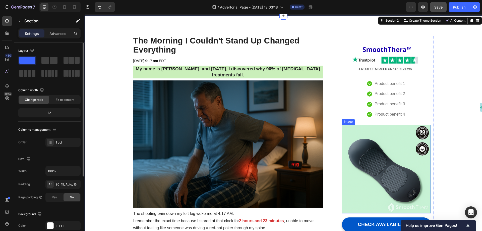
scroll to position [25, 0]
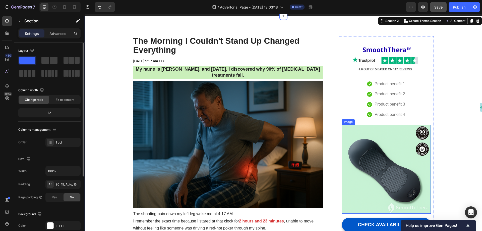
click at [378, 99] on ul "Icon Product benefit 1 Text block Icon Product benefit 2 Text block Icon Produc…" at bounding box center [386, 99] width 38 height 39
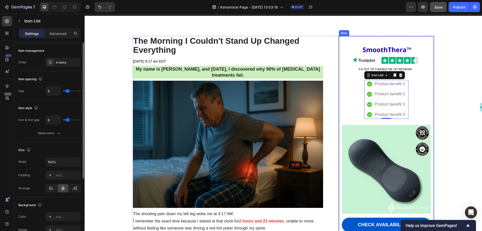
click at [417, 97] on div "Image Icon Product benefit 1 Text block Icon Product benefit 2 Text block Icon …" at bounding box center [386, 142] width 89 height 200
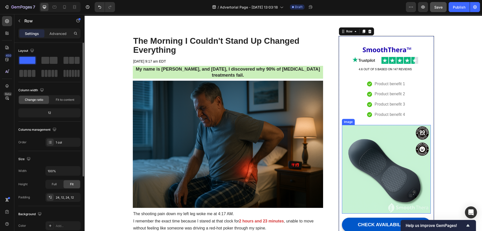
click at [391, 132] on img at bounding box center [386, 169] width 89 height 89
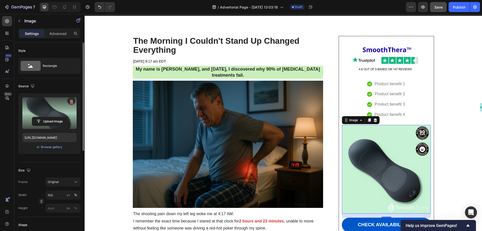
click at [41, 109] on label at bounding box center [49, 113] width 54 height 32
click at [41, 117] on input "file" at bounding box center [49, 121] width 35 height 9
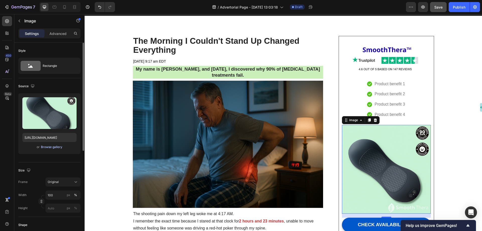
click at [47, 147] on div "Browse gallery" at bounding box center [51, 146] width 21 height 5
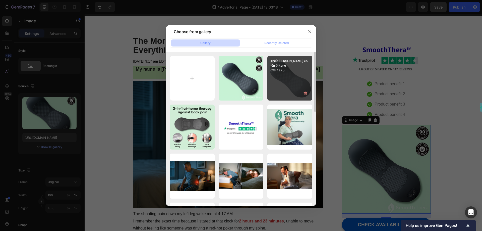
click at [290, 77] on div "Thiết kế chưa có tên (4).png 698.49 kb" at bounding box center [289, 78] width 45 height 45
type input "https://cdn.shopify.com/s/files/1/0697/8401/0908/files/gempages_584645945988219…"
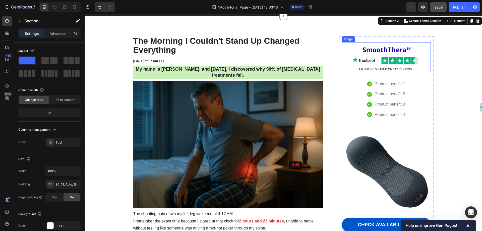
click at [424, 51] on img at bounding box center [386, 57] width 89 height 30
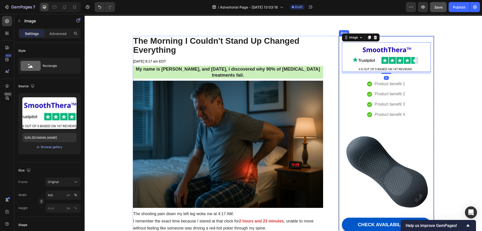
click at [422, 39] on div "Image 8 Icon Product benefit 1 Text block Icon Product benefit 2 Text block Ico…" at bounding box center [385, 142] width 95 height 212
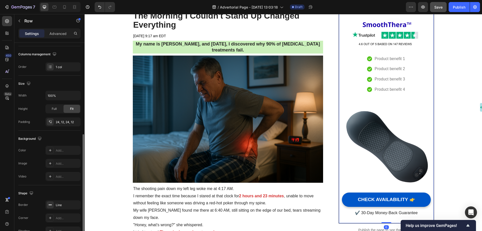
scroll to position [100, 0]
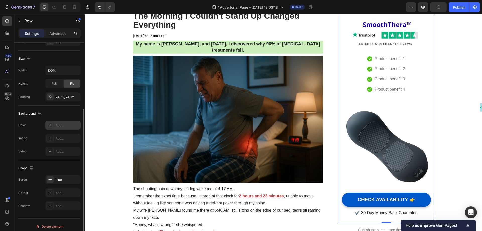
click at [62, 125] on div "Add..." at bounding box center [68, 125] width 24 height 5
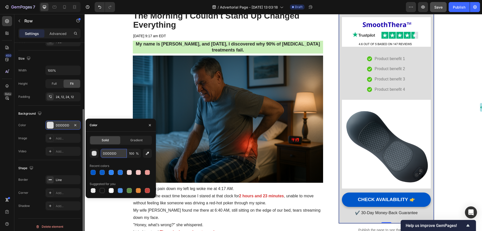
click at [107, 153] on input "DDDDDD" at bounding box center [114, 153] width 26 height 9
click at [95, 153] on div "button" at bounding box center [94, 153] width 5 height 5
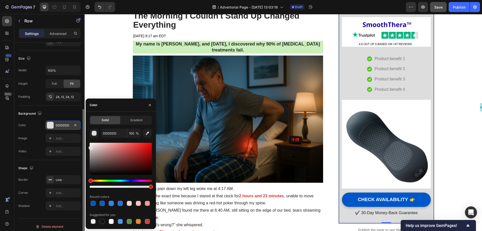
click at [116, 181] on div "Hue" at bounding box center [121, 180] width 62 height 2
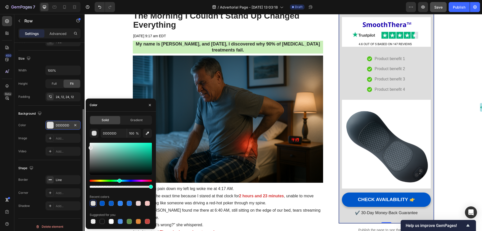
click at [119, 180] on div "Hue" at bounding box center [119, 180] width 4 height 4
click at [135, 154] on div at bounding box center [121, 158] width 62 height 32
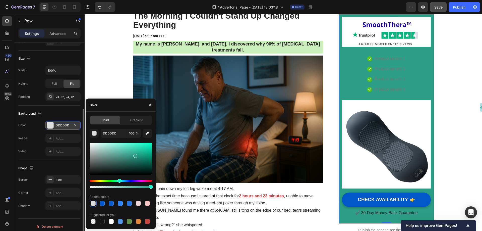
type input "2C9E85"
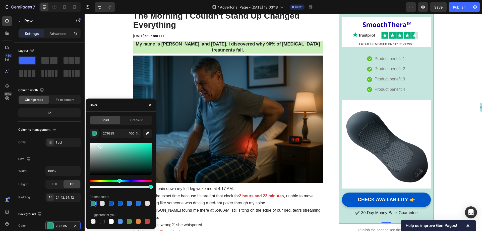
scroll to position [100, 0]
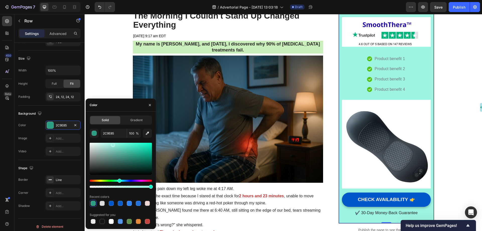
click at [112, 144] on div at bounding box center [121, 158] width 62 height 32
click at [348, 69] on div "Image Icon Product benefit 1 Text block Icon Product benefit 2 Text block Icon …" at bounding box center [386, 117] width 89 height 200
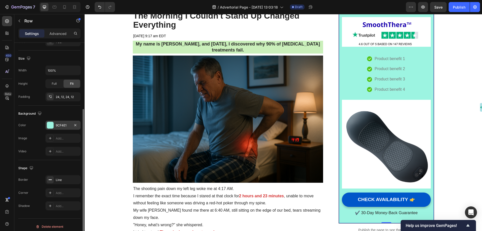
click at [53, 125] on div at bounding box center [50, 125] width 7 height 7
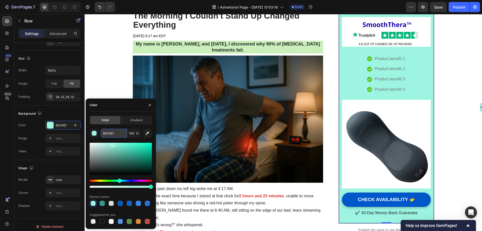
click at [118, 131] on input "9CF4E1" at bounding box center [114, 132] width 26 height 9
paste input "d0edd6"
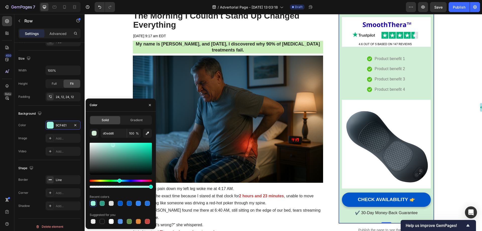
click at [126, 140] on div "d0edd6 100 % Recent colors Suggested for you" at bounding box center [121, 176] width 62 height 96
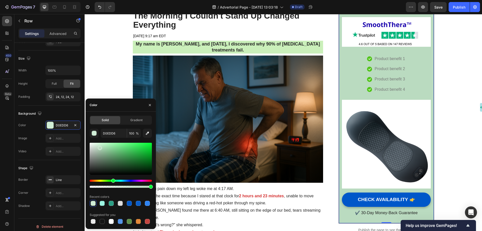
click at [99, 147] on div at bounding box center [100, 148] width 4 height 4
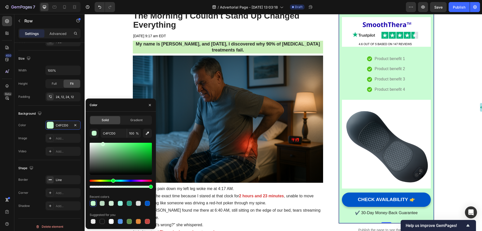
type input "C9FCD4"
drag, startPoint x: 98, startPoint y: 145, endPoint x: 103, endPoint y: 143, distance: 5.4
click at [103, 143] on div at bounding box center [121, 158] width 62 height 32
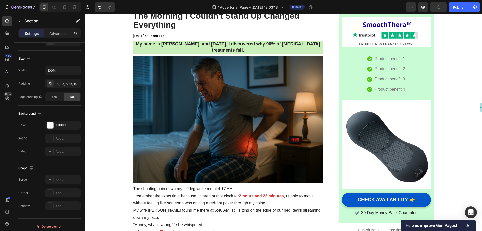
scroll to position [0, 0]
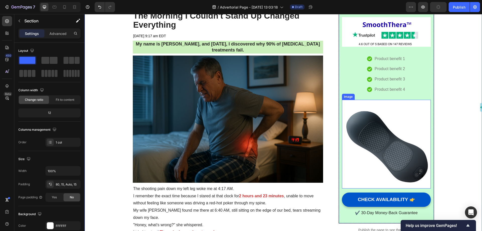
click at [407, 118] on img at bounding box center [386, 144] width 89 height 89
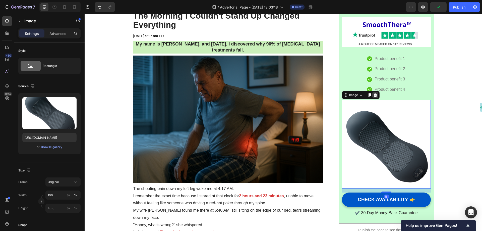
click at [375, 94] on icon at bounding box center [375, 95] width 3 height 4
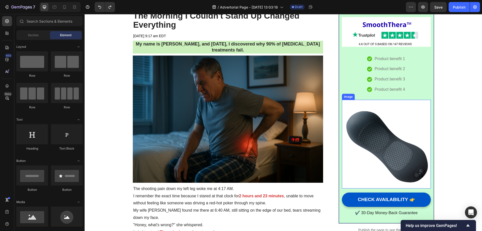
click at [376, 122] on img at bounding box center [386, 144] width 89 height 89
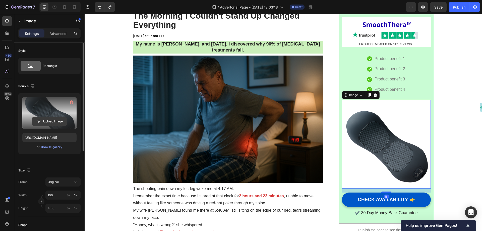
click at [59, 119] on input "file" at bounding box center [49, 121] width 35 height 9
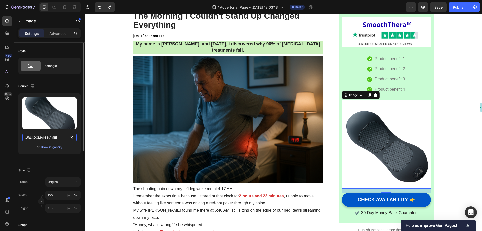
click at [41, 137] on input "https://cdn.shopify.com/s/files/1/0697/8401/0908/files/gempages_584645945988219…" at bounding box center [49, 137] width 54 height 9
click at [44, 145] on div "Browse gallery" at bounding box center [51, 146] width 21 height 5
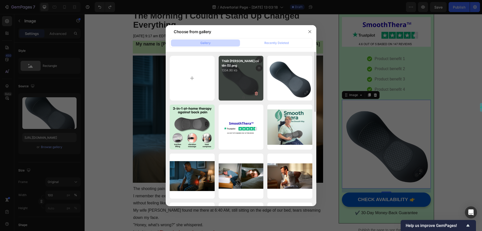
click at [243, 73] on div "Thiết kế chưa có tên (5).png 1334.90 kb" at bounding box center [240, 78] width 45 height 45
type input "https://cdn.shopify.com/s/files/1/0697/8401/0908/files/gempages_584645945988219…"
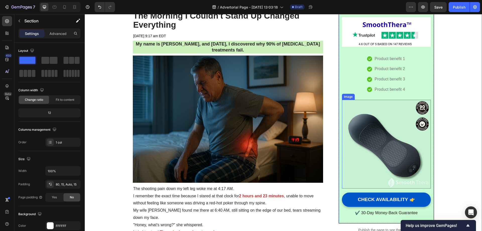
click at [387, 141] on img at bounding box center [386, 144] width 89 height 89
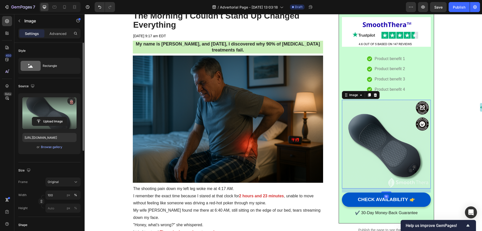
click at [37, 110] on label at bounding box center [49, 113] width 54 height 32
click at [37, 117] on input "file" at bounding box center [49, 121] width 35 height 9
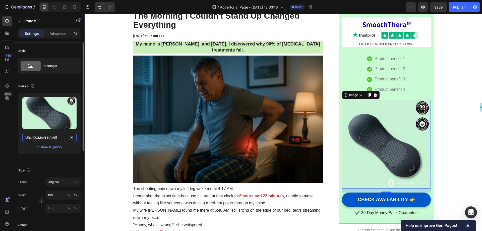
click at [50, 136] on input "https://cdn.shopify.com/s/files/1/0697/8401/0908/files/gempages_584645945988219…" at bounding box center [49, 137] width 54 height 9
click at [50, 147] on div "Browse gallery" at bounding box center [51, 146] width 21 height 5
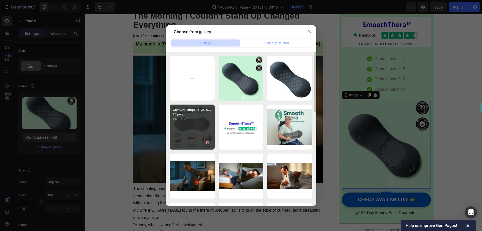
click at [193, 128] on div "ChatGPT Image 15_24_4...25.png 1370.15 kb" at bounding box center [192, 126] width 45 height 45
type input "https://cdn.shopify.com/s/files/1/0697/8401/0908/files/gempages_584645945988219…"
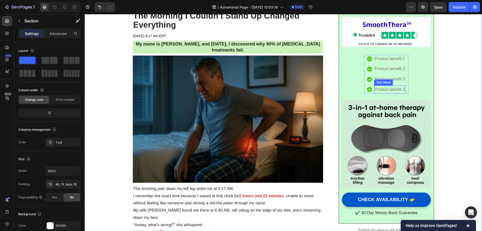
click at [389, 90] on p "Product benefit 4" at bounding box center [389, 89] width 30 height 7
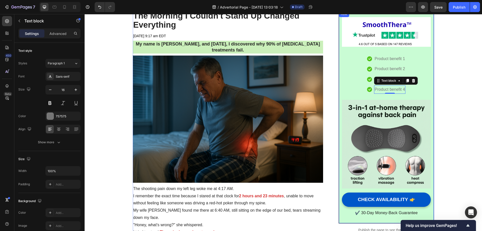
click at [416, 90] on div "Image Icon Product benefit 1 Text block Icon Product benefit 2 Text block Icon …" at bounding box center [386, 117] width 89 height 200
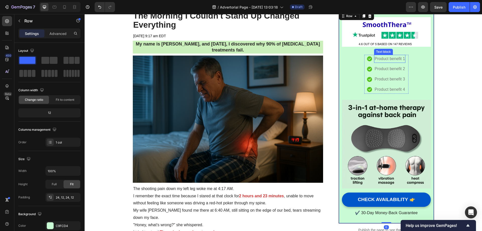
click at [387, 56] on p "Product benefit 1" at bounding box center [389, 58] width 30 height 7
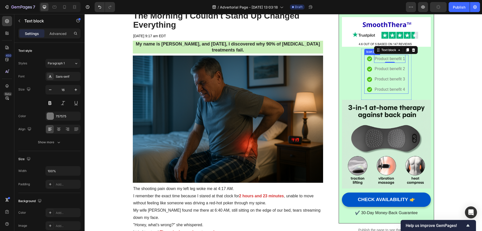
click at [410, 65] on div "Image Icon Product benefit 1 Text block 0 Icon Product benefit 2 Text block Ico…" at bounding box center [386, 117] width 89 height 200
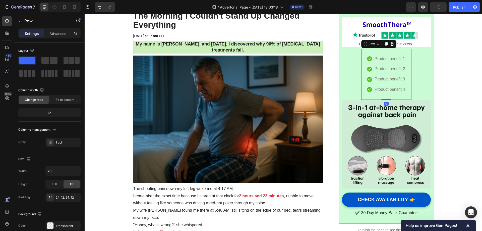
click at [407, 52] on div "Icon Product benefit 1 Text block Icon Product benefit 2 Text block Icon Produc…" at bounding box center [386, 74] width 50 height 51
click at [391, 43] on icon at bounding box center [392, 44] width 4 height 4
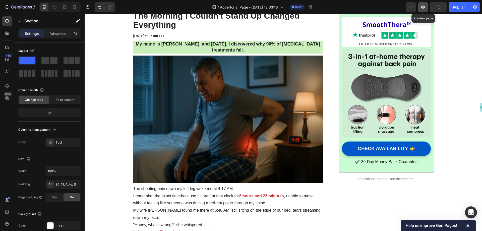
click at [425, 7] on icon "button" at bounding box center [423, 7] width 4 height 3
click at [313, 28] on h2 "The Morning I Couldn't Stand Up Changed Everything" at bounding box center [228, 20] width 190 height 19
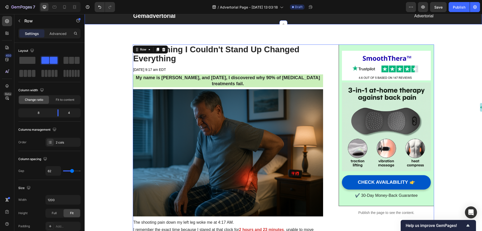
scroll to position [25, 0]
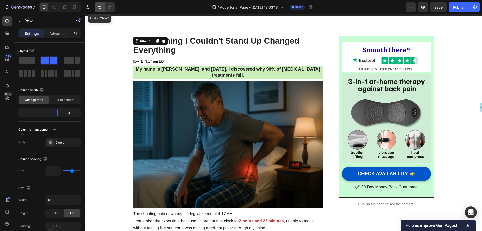
click at [99, 7] on icon "Undo/Redo" at bounding box center [99, 7] width 3 height 3
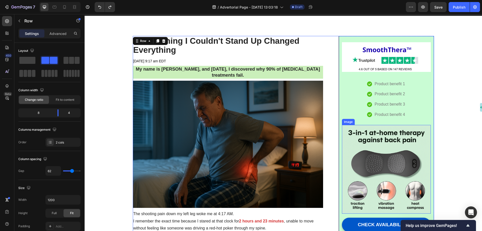
scroll to position [50, 0]
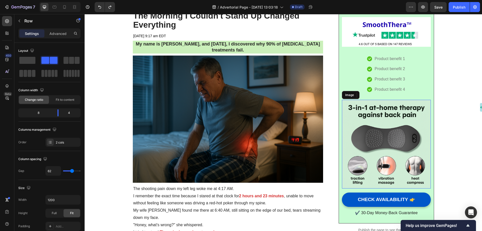
click at [390, 126] on img at bounding box center [386, 144] width 89 height 89
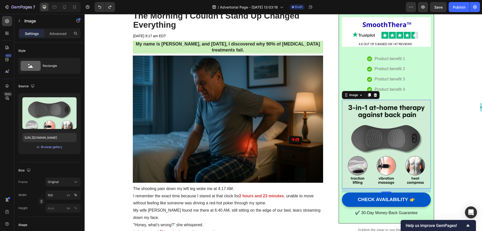
click at [384, 113] on img at bounding box center [386, 144] width 89 height 89
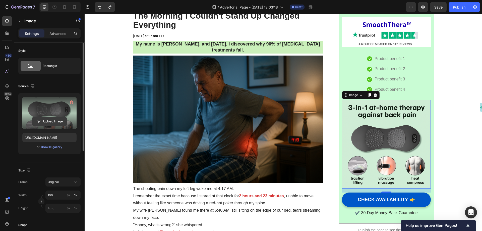
click at [52, 119] on input "file" at bounding box center [49, 121] width 35 height 9
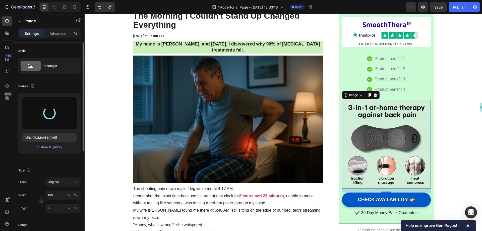
type input "https://cdn.shopify.com/s/files/1/0697/8401/0908/files/gempages_584645945988219…"
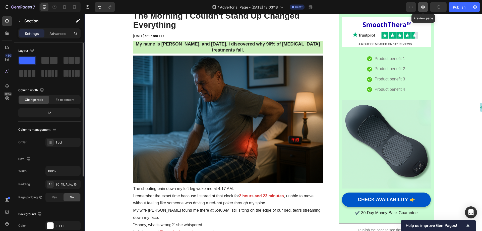
click at [423, 8] on icon "button" at bounding box center [422, 7] width 5 height 5
click at [342, 76] on div "Image Icon Product benefit 1 Text block Icon Product benefit 2 Text block Icon …" at bounding box center [386, 117] width 89 height 200
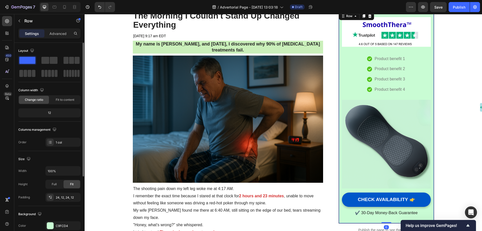
click at [352, 63] on div "Image Icon Product benefit 1 Text block Icon Product benefit 2 Text block Icon …" at bounding box center [386, 117] width 89 height 200
click at [342, 59] on div "Image Icon Product benefit 1 Text block Icon Product benefit 2 Text block Icon …" at bounding box center [386, 117] width 89 height 200
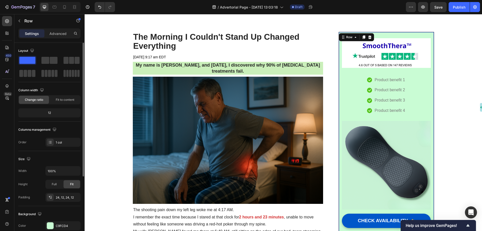
scroll to position [0, 0]
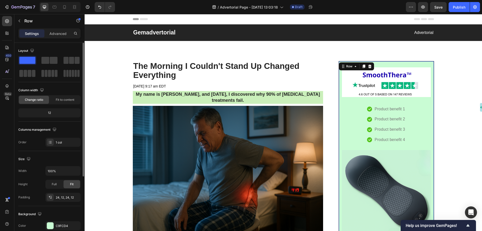
click at [400, 64] on div "Image Icon Product benefit 1 Text block Icon Product benefit 2 Text block Icon …" at bounding box center [385, 167] width 95 height 212
click at [422, 121] on div "Image Icon Product benefit 1 Text block Icon Product benefit 2 Text block Icon …" at bounding box center [386, 167] width 89 height 200
click at [385, 124] on ul "Icon Product benefit 1 Text block Icon Product benefit 2 Text block Icon Produc…" at bounding box center [386, 124] width 38 height 39
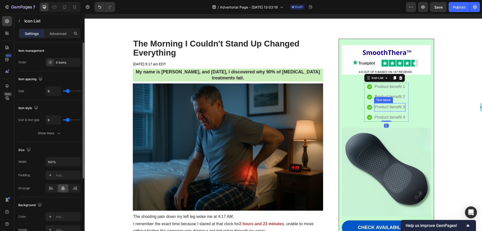
scroll to position [50, 0]
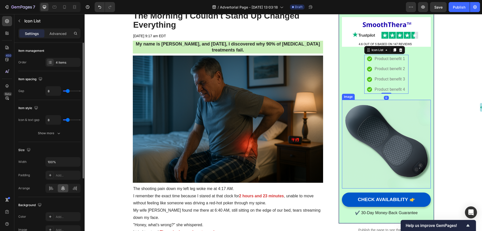
click at [351, 124] on img at bounding box center [386, 144] width 89 height 89
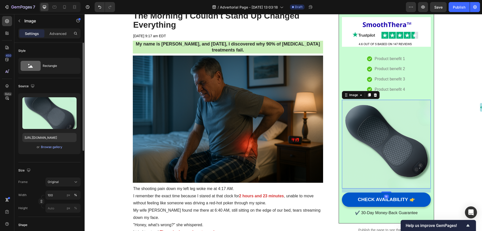
click at [343, 88] on div "Image Icon Product benefit 1 Text block Icon Product benefit 2 Text block Icon …" at bounding box center [386, 117] width 89 height 200
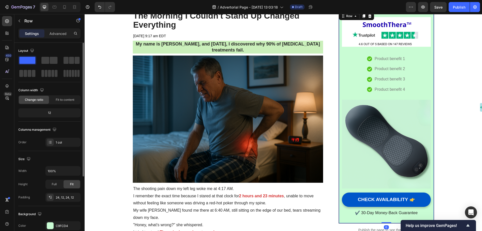
click at [346, 85] on div "Image Icon Product benefit 1 Text block Icon Product benefit 2 Text block Icon …" at bounding box center [386, 117] width 89 height 200
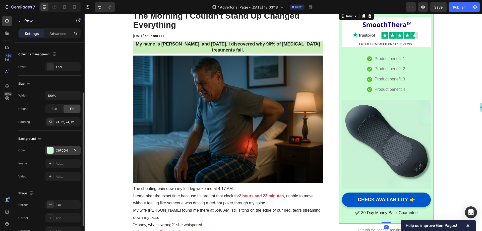
click at [59, 151] on div "C9FCD4" at bounding box center [63, 150] width 15 height 5
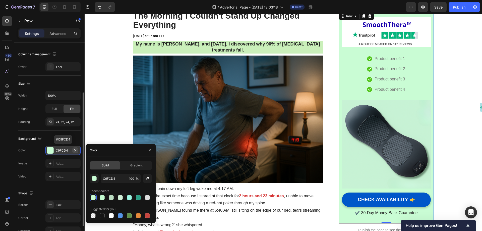
click at [76, 150] on icon "button" at bounding box center [75, 150] width 2 height 2
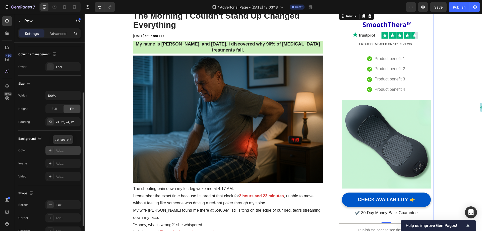
click at [63, 148] on div "Add..." at bounding box center [68, 150] width 24 height 5
type input "DDDDDD"
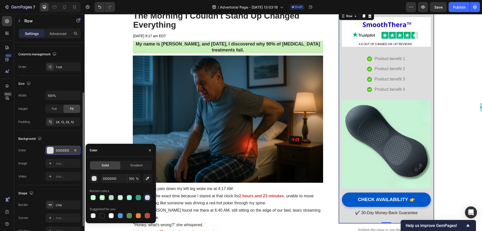
click at [352, 78] on div "Image Icon Product benefit 1 Text block Icon Product benefit 2 Text block Icon …" at bounding box center [386, 117] width 89 height 200
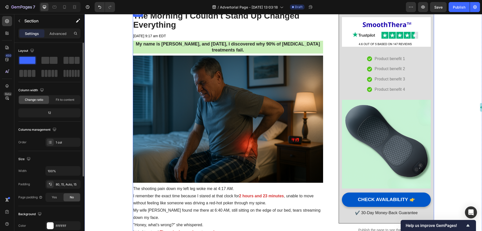
scroll to position [0, 0]
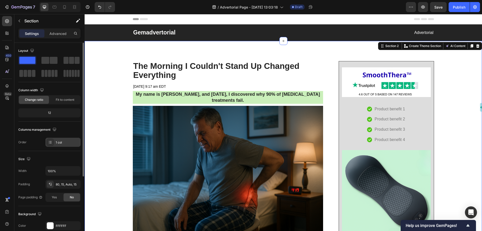
click at [65, 144] on div "1 col" at bounding box center [62, 141] width 35 height 9
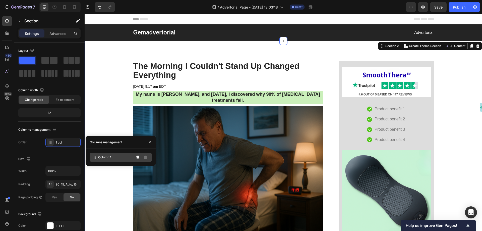
click at [112, 157] on div "Column 1" at bounding box center [121, 157] width 62 height 9
click at [367, 121] on div "Icon" at bounding box center [369, 119] width 5 height 5
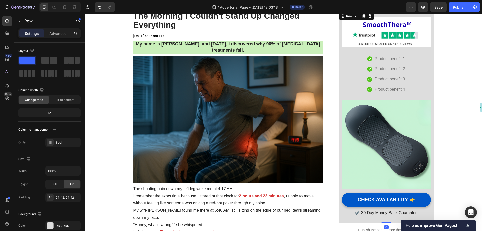
click at [423, 79] on div "Image Icon Product benefit 1 Text block Icon Product benefit 2 Text block Icon …" at bounding box center [386, 117] width 89 height 200
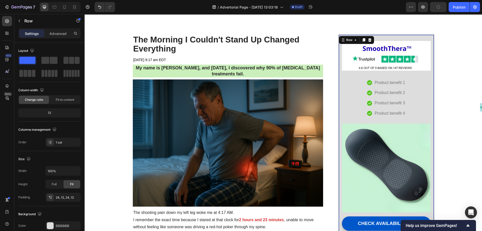
scroll to position [50, 0]
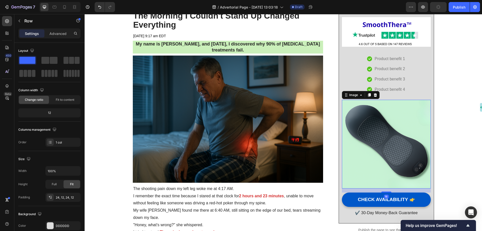
click at [393, 118] on img at bounding box center [386, 144] width 89 height 89
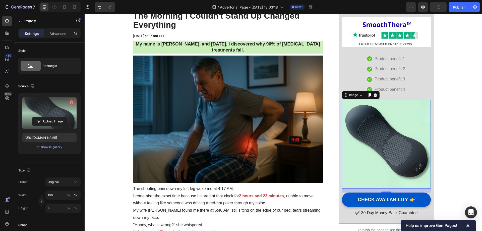
click at [70, 101] on icon "button" at bounding box center [71, 102] width 3 height 4
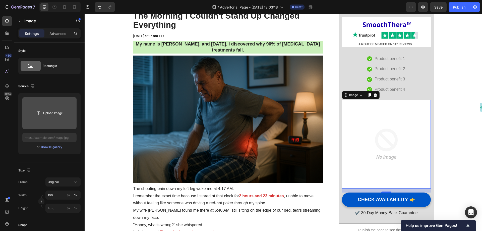
click at [54, 119] on input "file" at bounding box center [49, 113] width 54 height 32
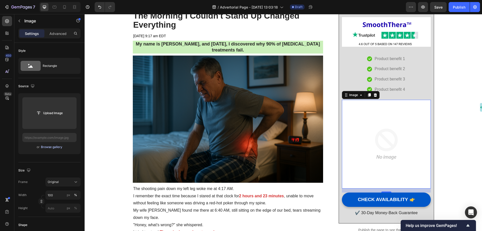
click at [48, 147] on div "Browse gallery" at bounding box center [51, 146] width 21 height 5
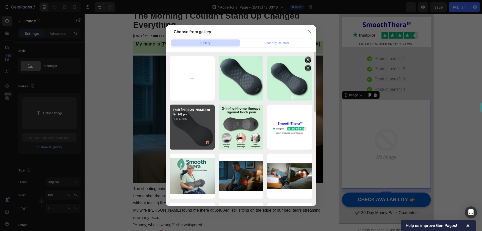
click at [182, 126] on div "Thiết kế chưa có tên (4).png 698.49 kb" at bounding box center [192, 126] width 45 height 45
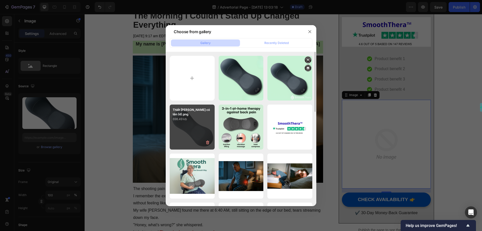
type input "https://cdn.shopify.com/s/files/1/0697/8401/0908/files/gempages_584645945988219…"
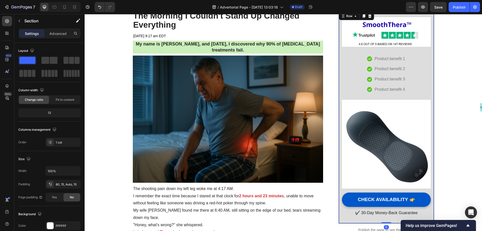
click at [419, 77] on div "Image Icon Product benefit 1 Text block Icon Product benefit 2 Text block Icon …" at bounding box center [386, 117] width 89 height 200
click at [57, 144] on div "1 col" at bounding box center [68, 142] width 24 height 5
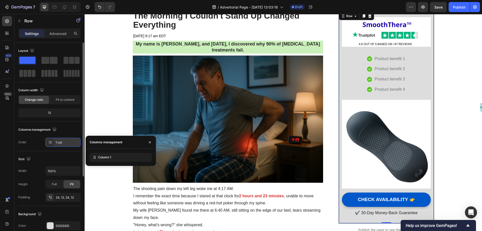
click at [51, 142] on icon at bounding box center [50, 142] width 4 height 4
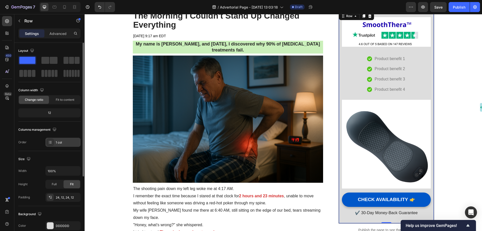
click at [51, 142] on icon at bounding box center [50, 142] width 4 height 4
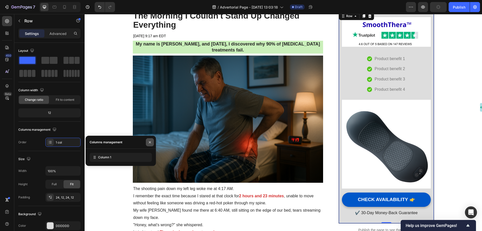
click at [152, 141] on icon "button" at bounding box center [150, 142] width 4 height 4
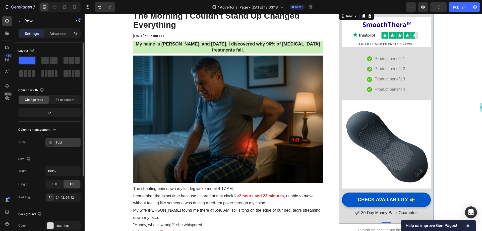
click at [61, 141] on div "1 col" at bounding box center [68, 142] width 24 height 5
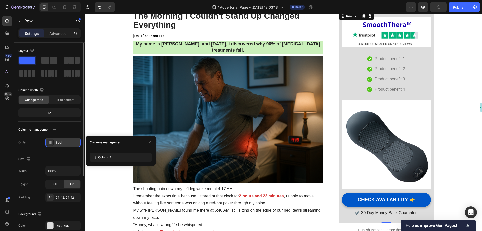
click at [61, 141] on div "1 col" at bounding box center [68, 142] width 24 height 5
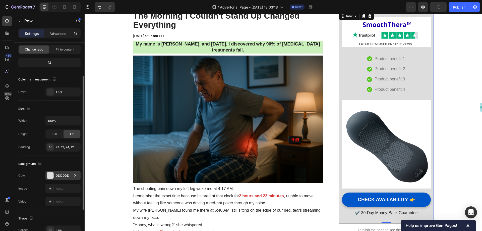
click at [60, 177] on div "DDDDDD" at bounding box center [63, 175] width 15 height 5
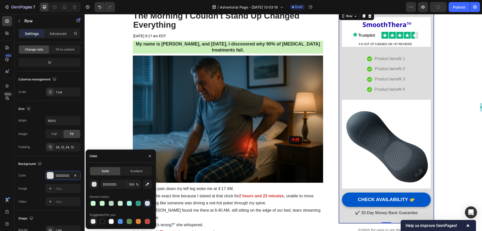
click at [94, 221] on div at bounding box center [93, 220] width 5 height 5
type input "000000"
type input "0"
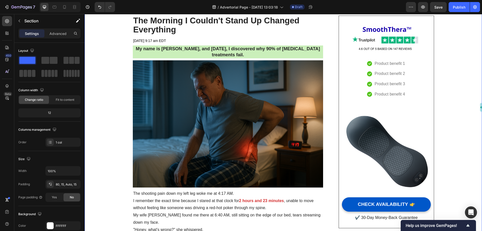
scroll to position [75, 0]
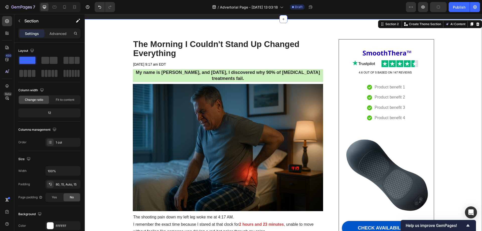
scroll to position [0, 0]
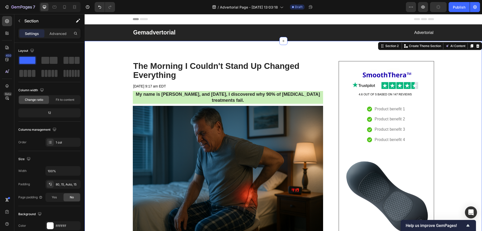
drag, startPoint x: 112, startPoint y: 65, endPoint x: 108, endPoint y: 63, distance: 4.2
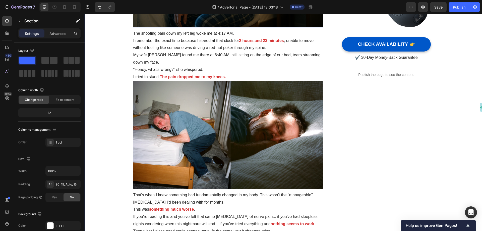
scroll to position [226, 0]
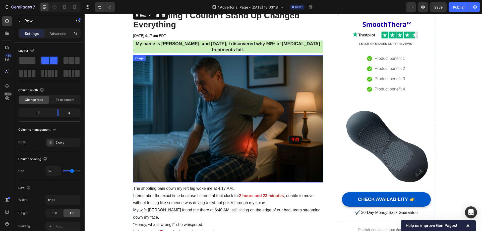
scroll to position [50, 0]
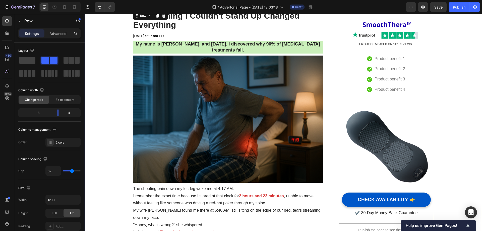
drag, startPoint x: 111, startPoint y: 87, endPoint x: 99, endPoint y: 63, distance: 26.1
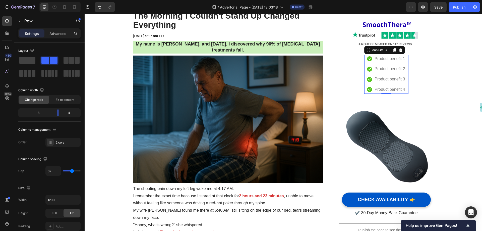
click at [381, 63] on ul "Icon Product benefit 1 Text block Icon Product benefit 2 Text block Icon Produc…" at bounding box center [386, 74] width 38 height 39
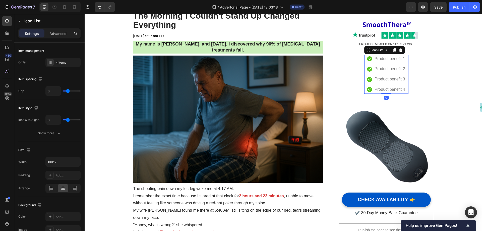
click at [406, 84] on div "Icon Product benefit 1 Text block Icon Product benefit 2 Text block Icon Produc…" at bounding box center [386, 74] width 44 height 39
click at [374, 96] on div "Icon Product benefit 1 Text block Icon Product benefit 2 Text block Icon Produc…" at bounding box center [386, 74] width 50 height 51
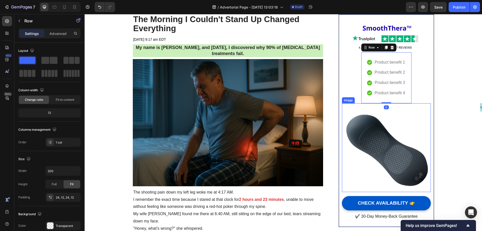
scroll to position [0, 0]
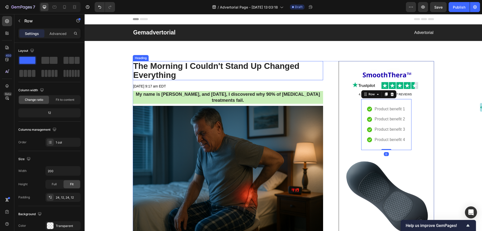
click at [318, 75] on h2 "The Morning I Couldn't Stand Up Changed Everything" at bounding box center [228, 70] width 190 height 19
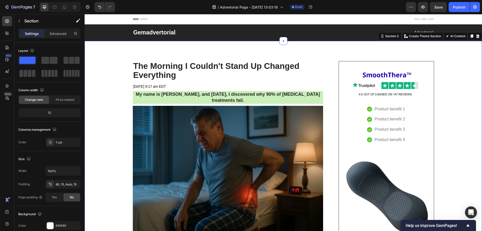
click at [381, 92] on img at bounding box center [386, 82] width 89 height 30
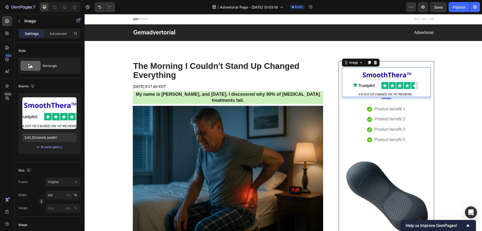
click at [428, 68] on img at bounding box center [386, 82] width 89 height 30
click at [419, 74] on img at bounding box center [386, 82] width 89 height 30
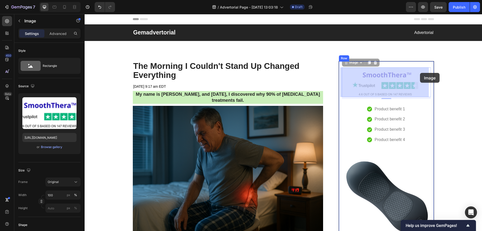
drag, startPoint x: 415, startPoint y: 73, endPoint x: 418, endPoint y: 73, distance: 2.8
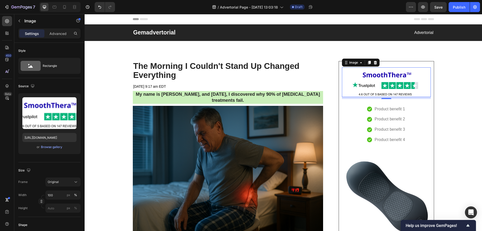
click at [400, 79] on img at bounding box center [386, 82] width 89 height 30
click at [63, 33] on p "Advanced" at bounding box center [57, 33] width 17 height 5
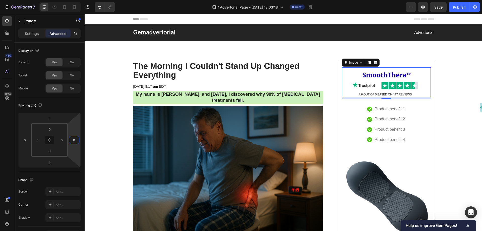
drag, startPoint x: 68, startPoint y: 138, endPoint x: 71, endPoint y: 138, distance: 2.8
click at [60, 139] on input "0" at bounding box center [62, 140] width 8 height 8
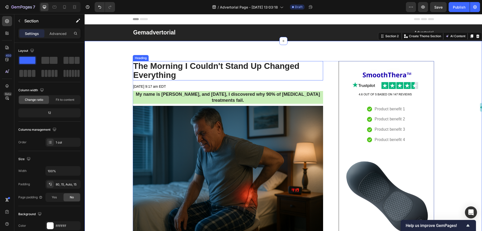
click at [180, 76] on h2 "The Morning I Couldn't Stand Up Changed Everything" at bounding box center [228, 70] width 190 height 19
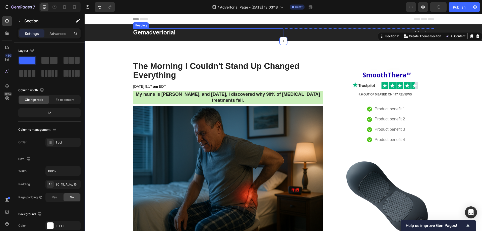
click at [165, 33] on p "Gemadvertorial" at bounding box center [208, 33] width 150 height 8
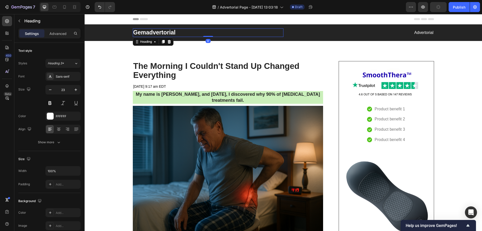
click at [165, 33] on p "Gemadvertorial" at bounding box center [208, 33] width 150 height 8
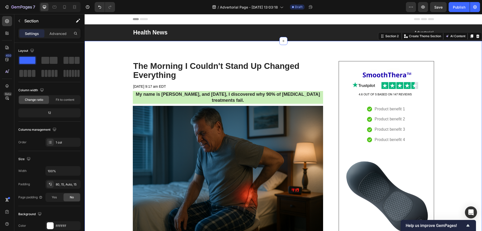
click at [441, 6] on span "Save" at bounding box center [438, 7] width 8 height 4
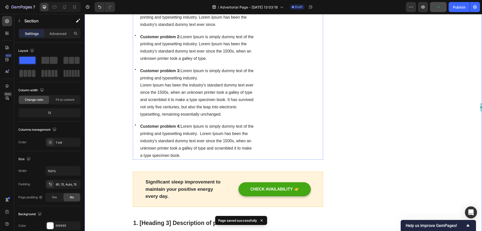
scroll to position [502, 0]
